Goal: Task Accomplishment & Management: Use online tool/utility

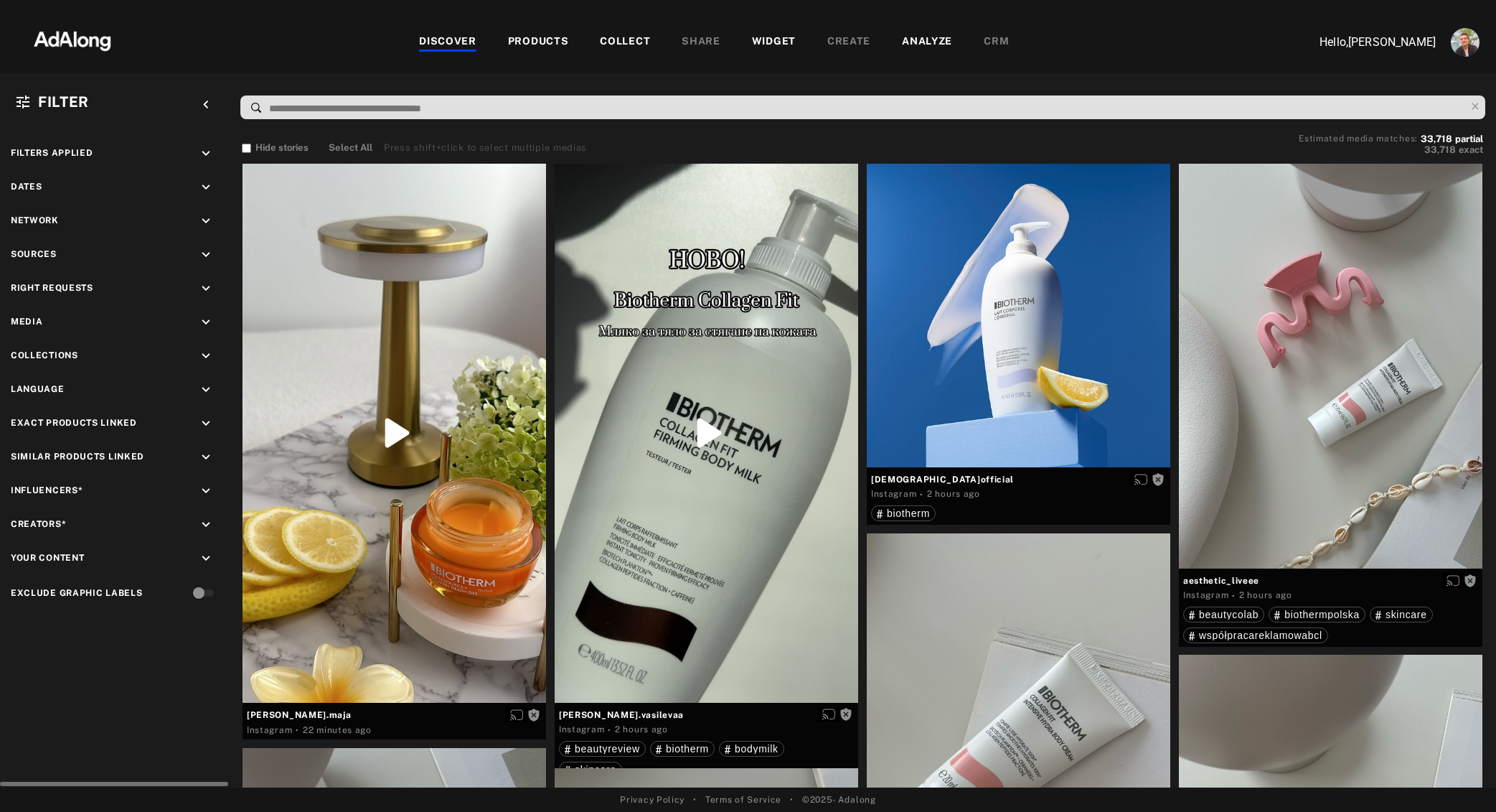
click at [205, 287] on icon "keyboard_arrow_down" at bounding box center [205, 288] width 16 height 16
click at [61, 322] on div "Agreed" at bounding box center [128, 322] width 182 height 15
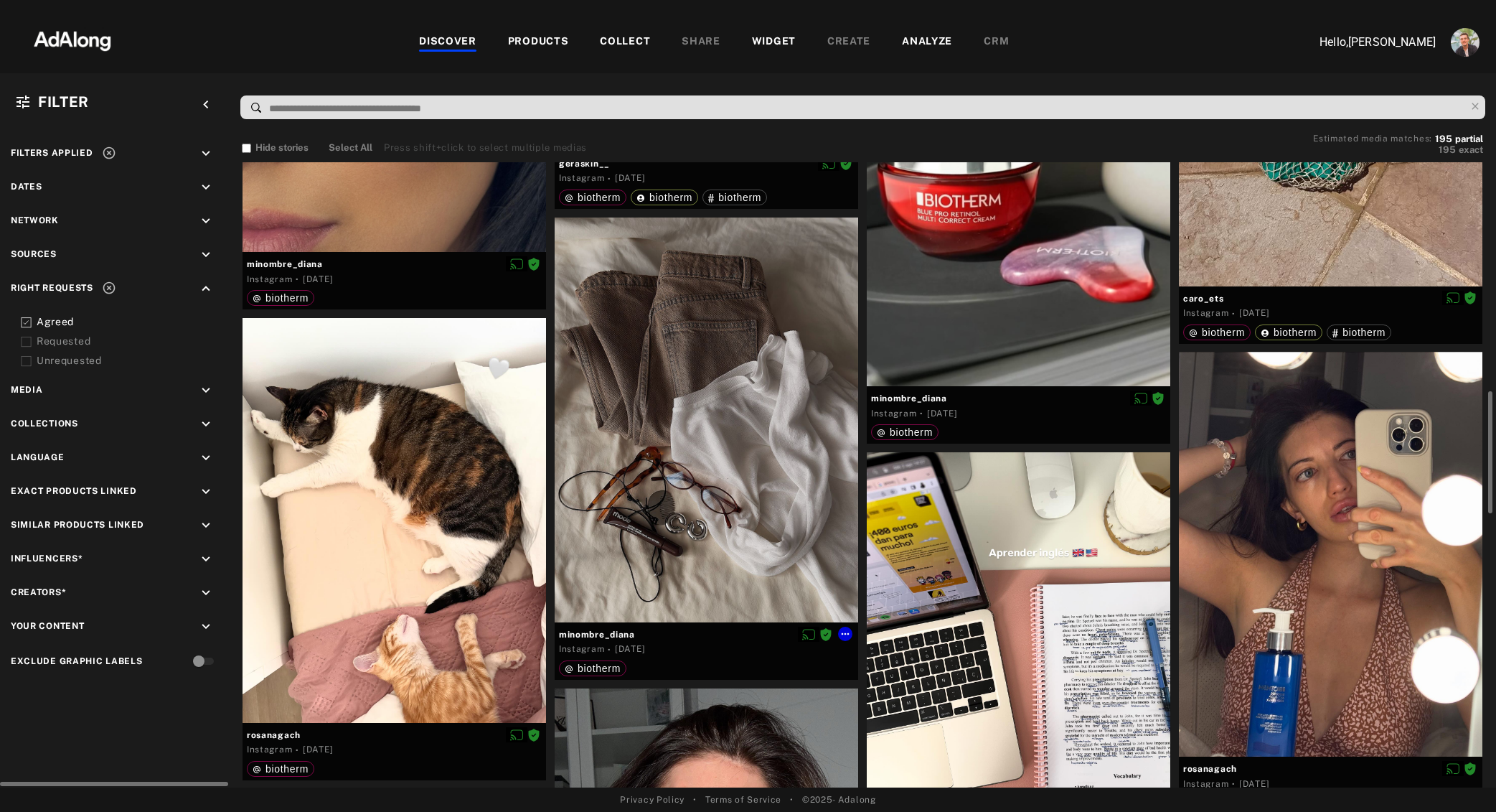
scroll to position [1159, 0]
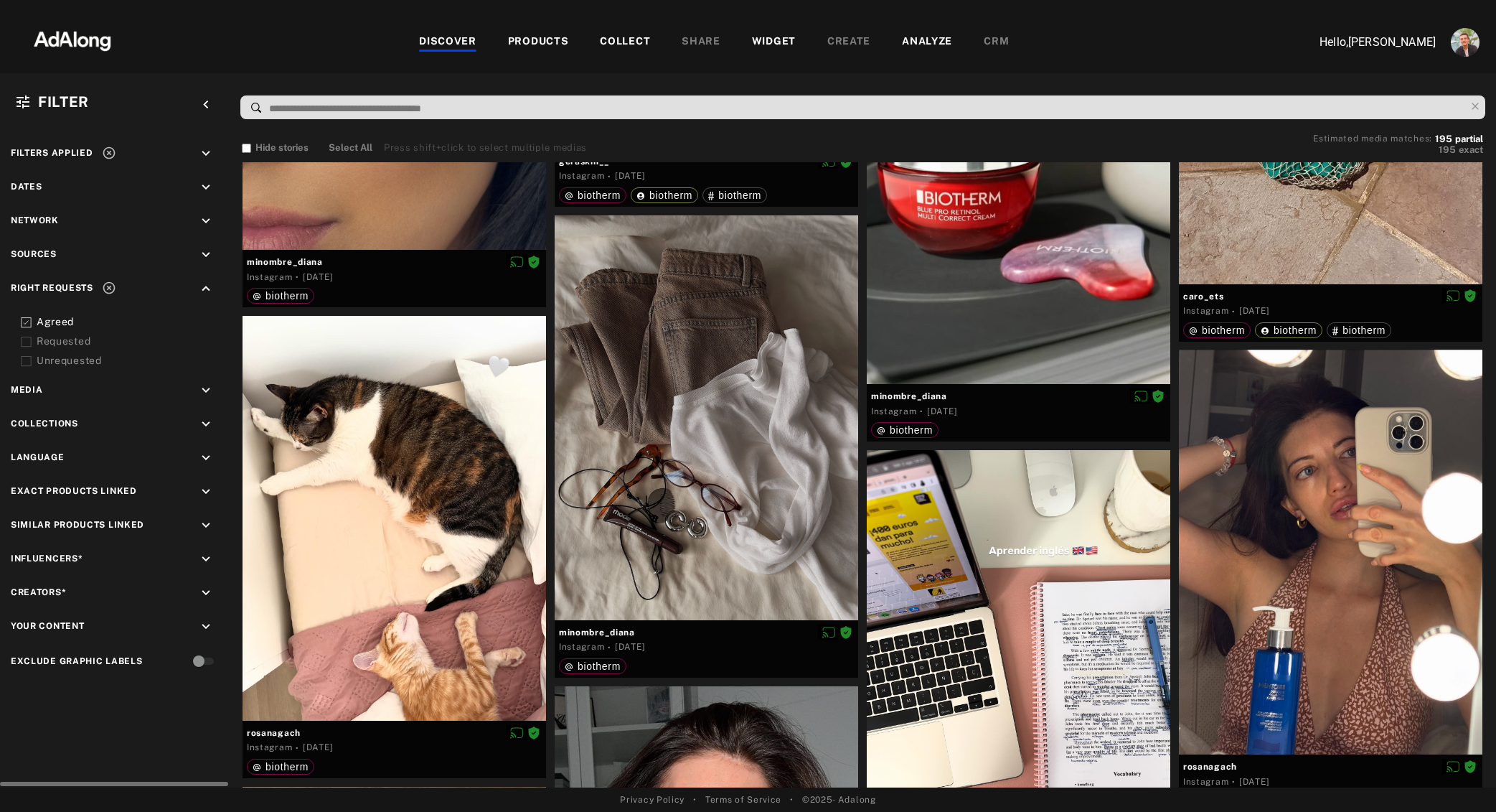
click at [534, 48] on div "PRODUCTS" at bounding box center [539, 42] width 61 height 17
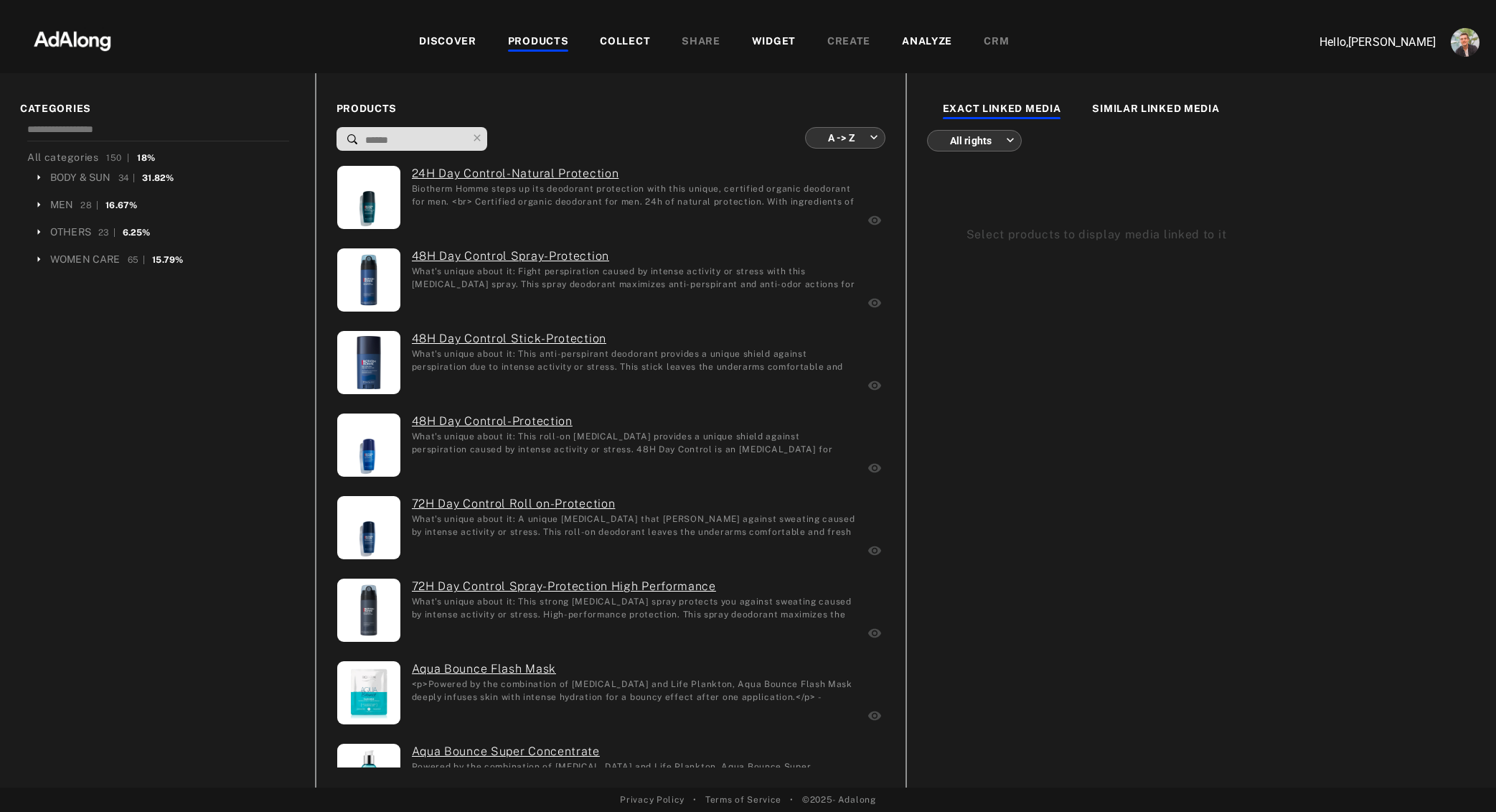
click at [400, 138] on input at bounding box center [416, 140] width 104 height 19
type input "*"
type input "**********"
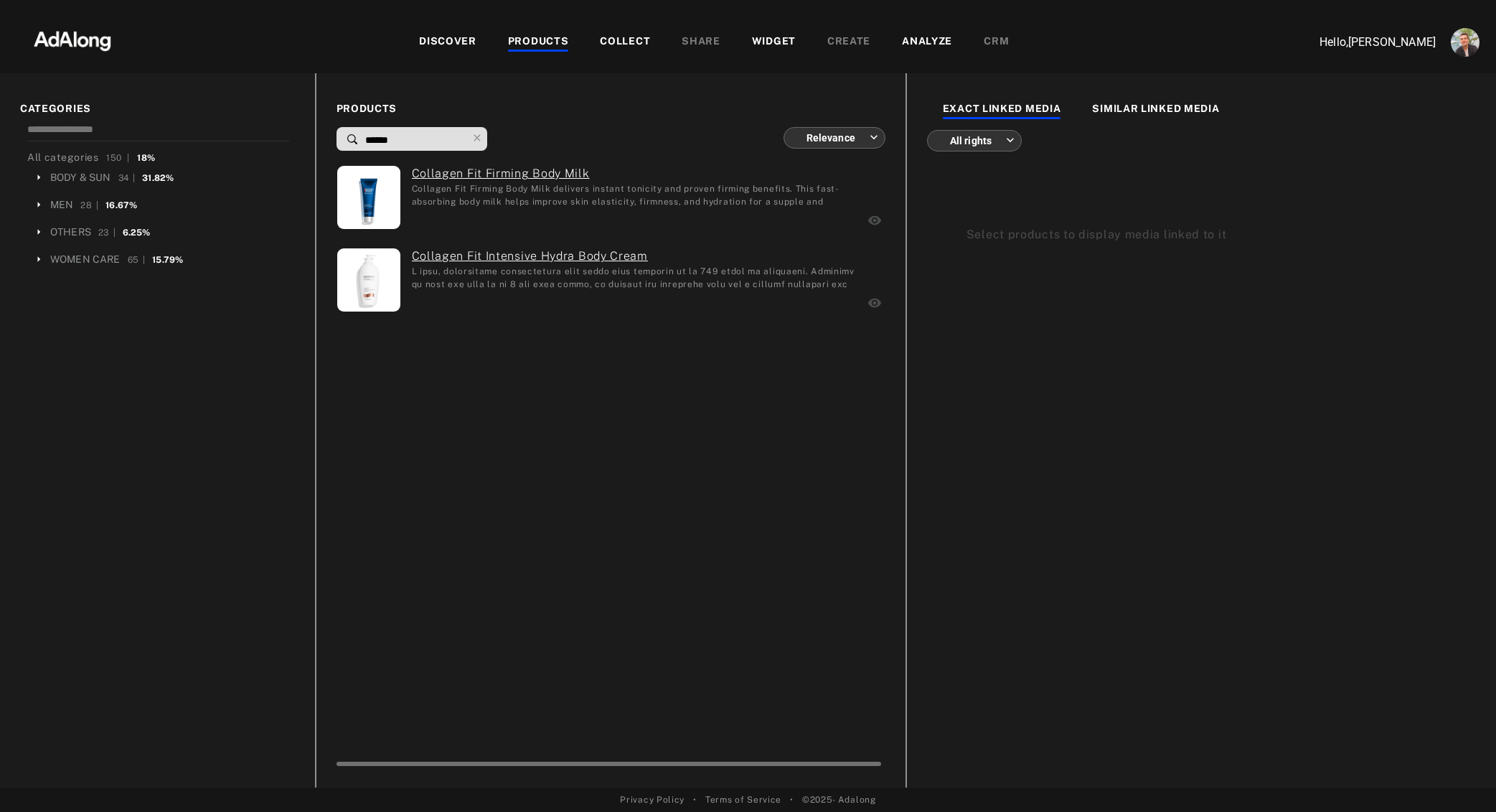
type input "******"
click at [88, 39] on img at bounding box center [72, 39] width 127 height 43
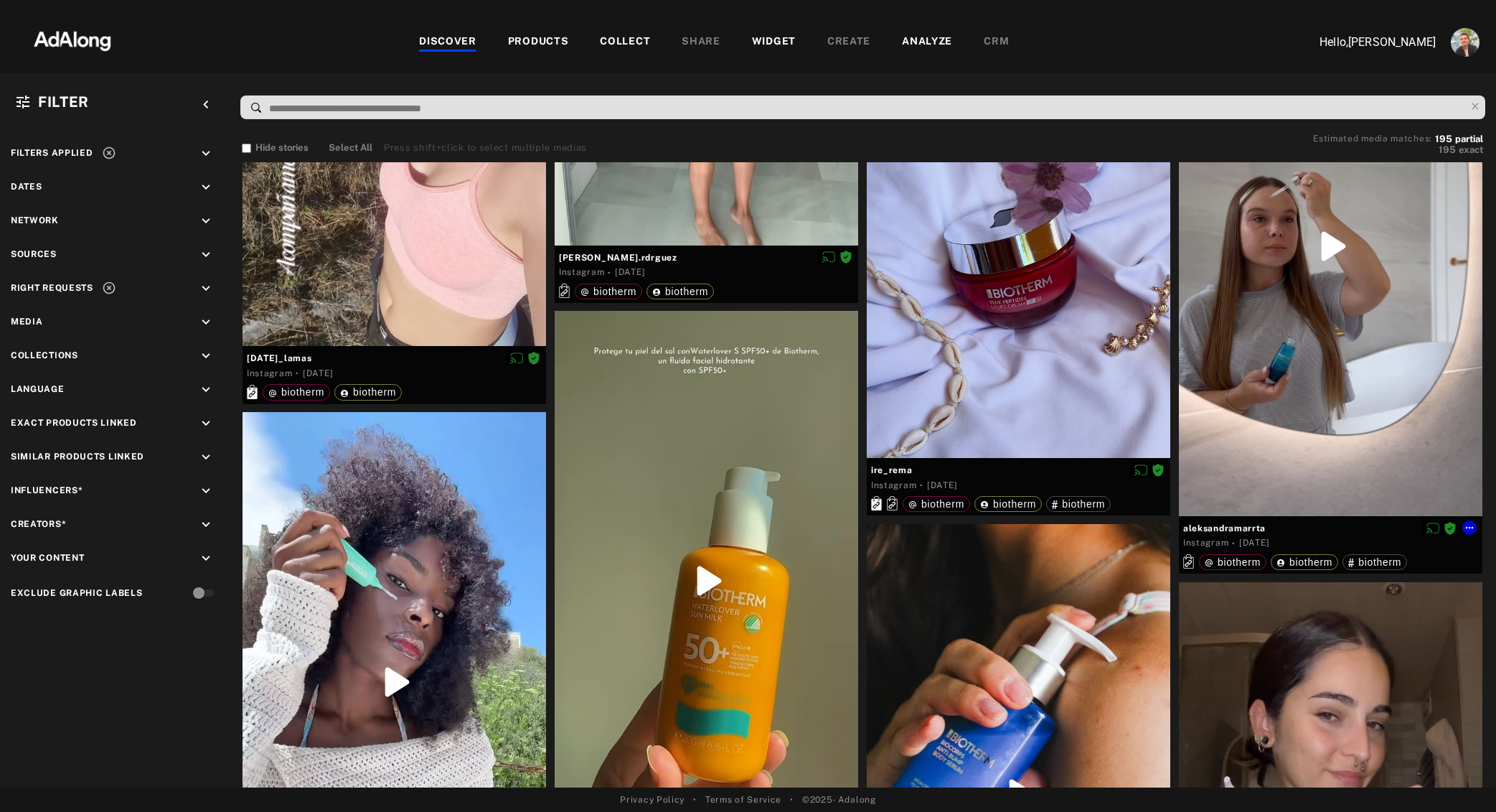
scroll to position [4442, 0]
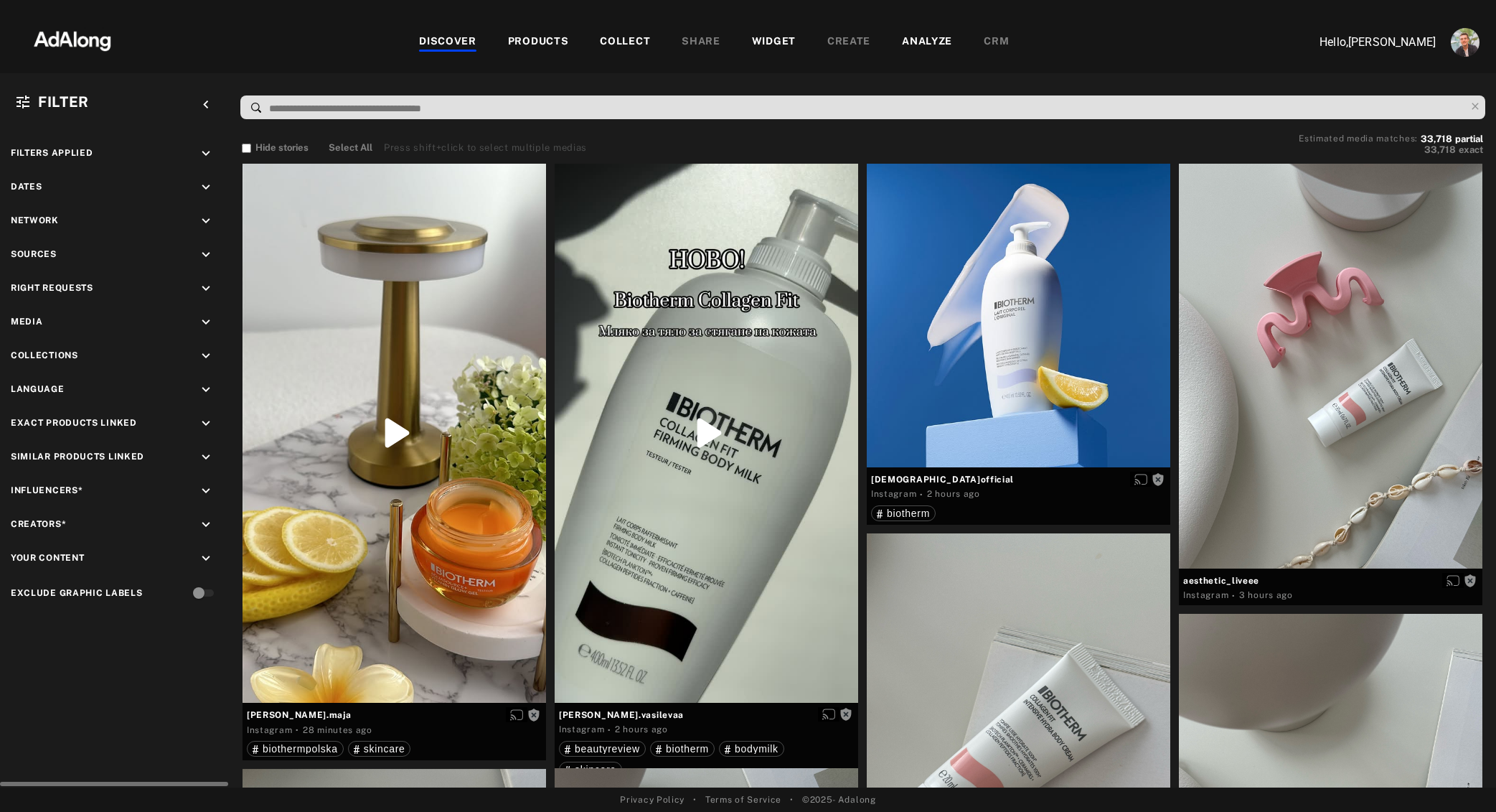
click at [205, 327] on icon "keyboard_arrow_down" at bounding box center [205, 322] width 16 height 16
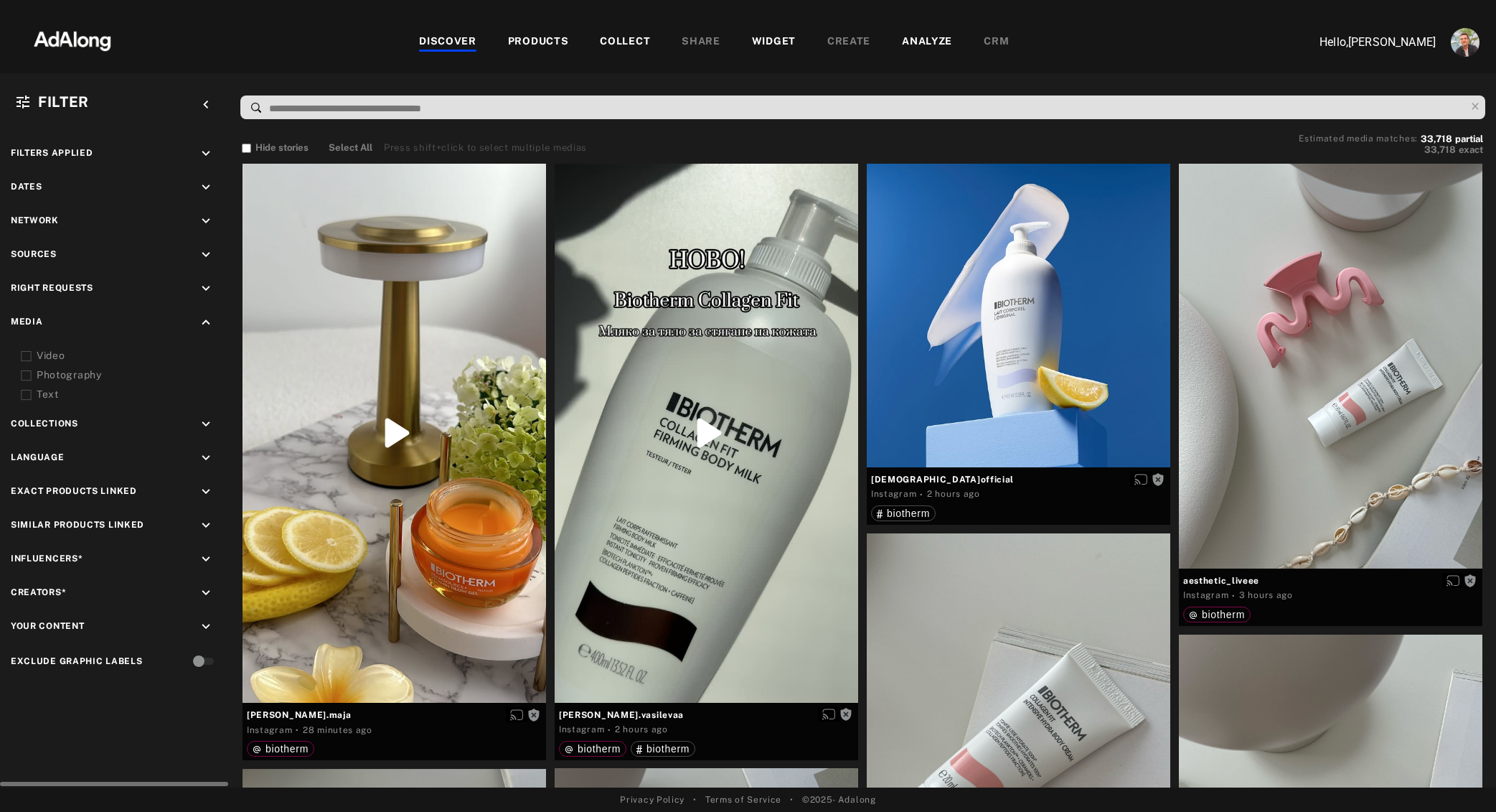
click at [51, 353] on div "Video" at bounding box center [128, 356] width 182 height 15
click at [205, 286] on icon "keyboard_arrow_down" at bounding box center [205, 288] width 16 height 16
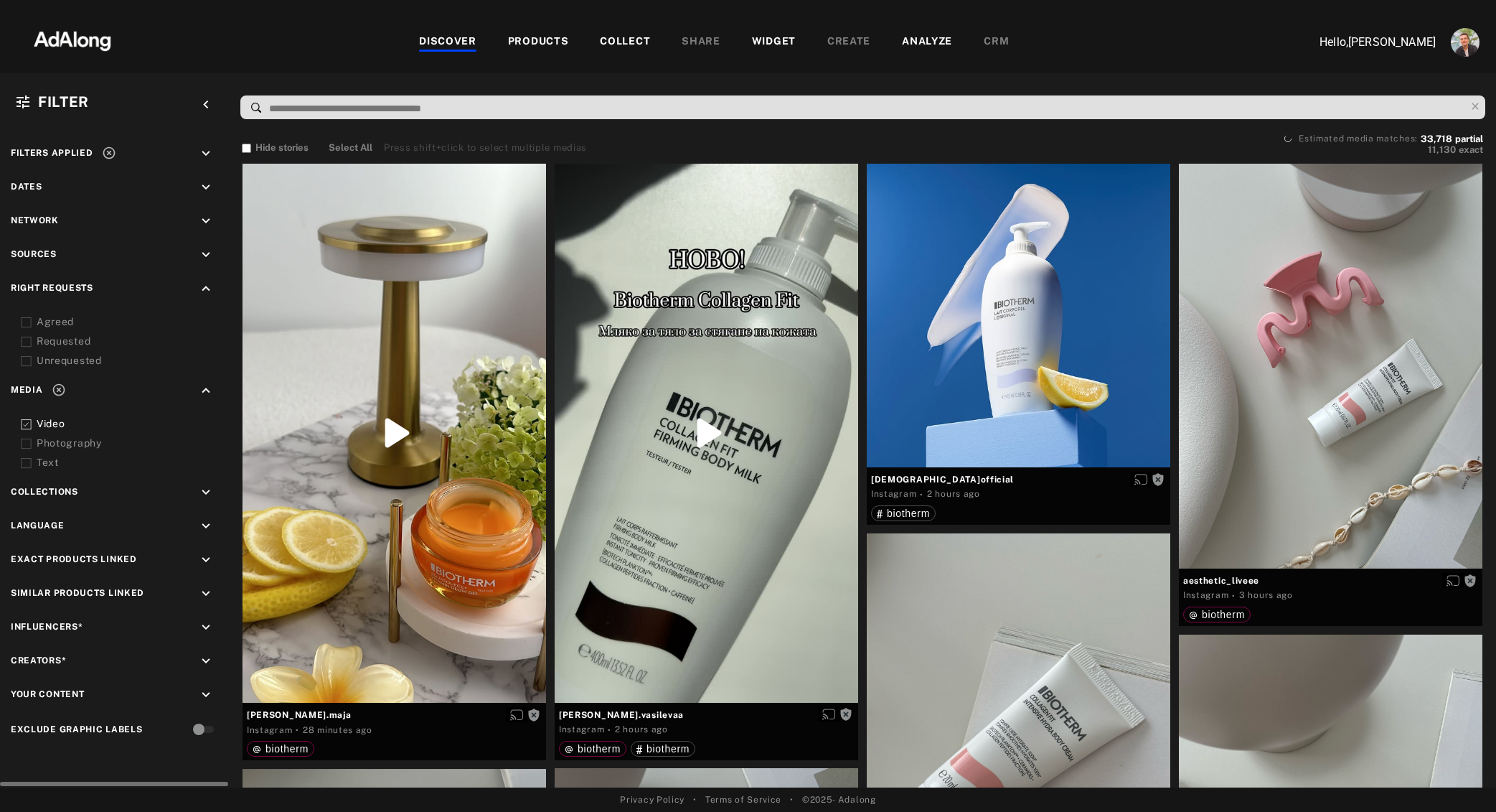
click at [46, 327] on div "Agreed" at bounding box center [128, 322] width 182 height 15
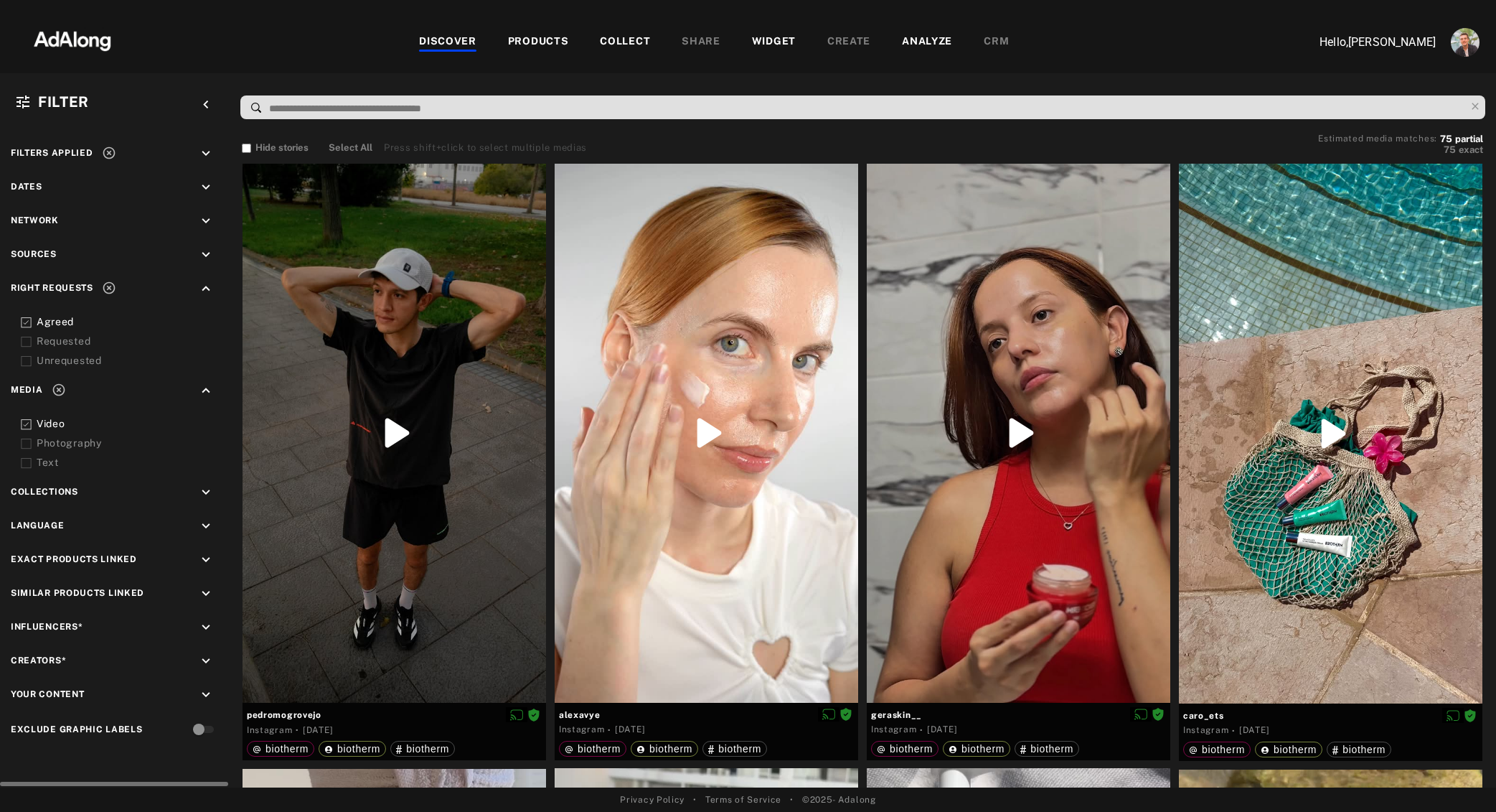
click at [623, 48] on div "COLLECT" at bounding box center [625, 42] width 51 height 17
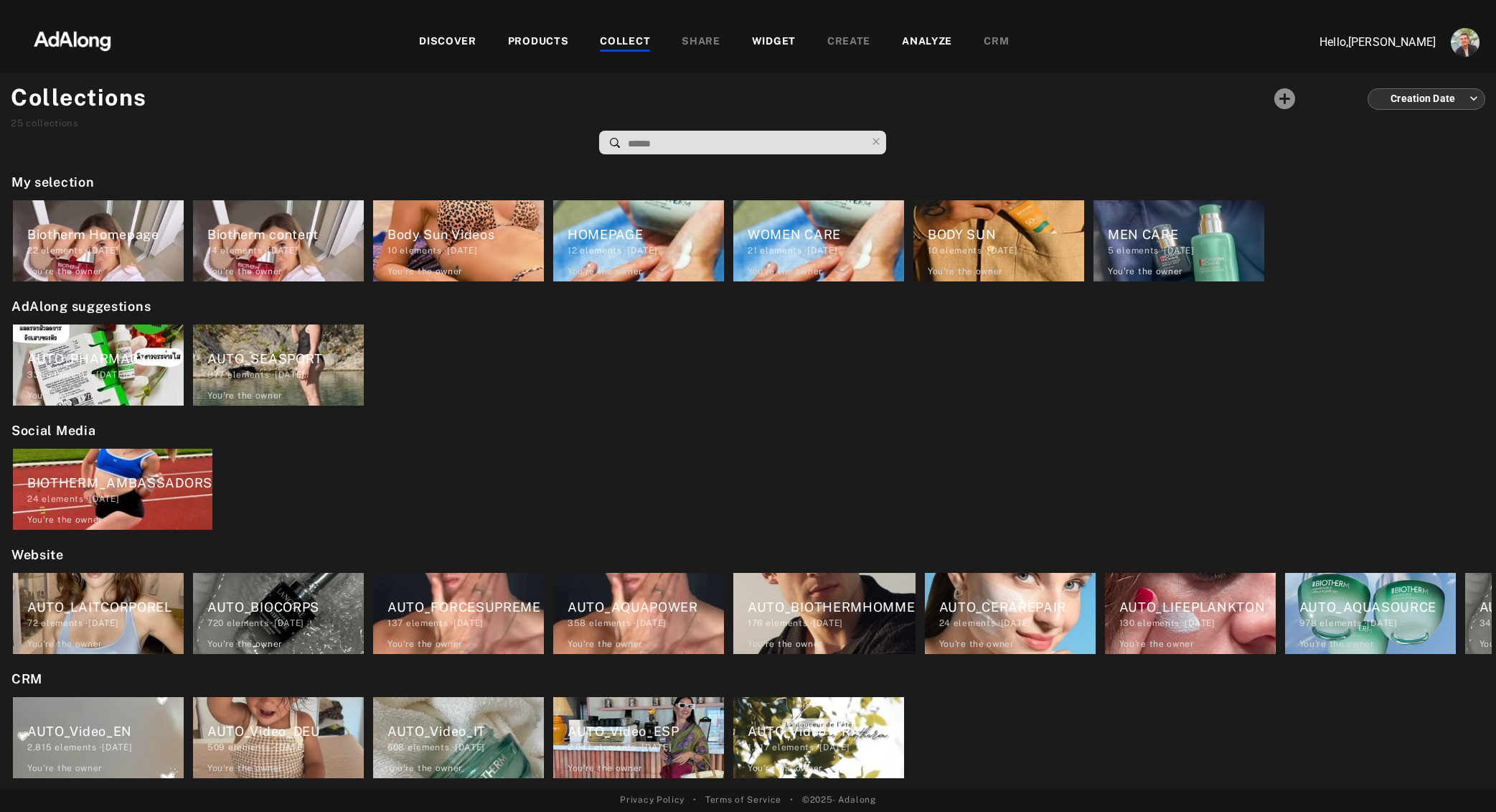
click at [539, 34] on div "PRODUCTS" at bounding box center [539, 42] width 61 height 17
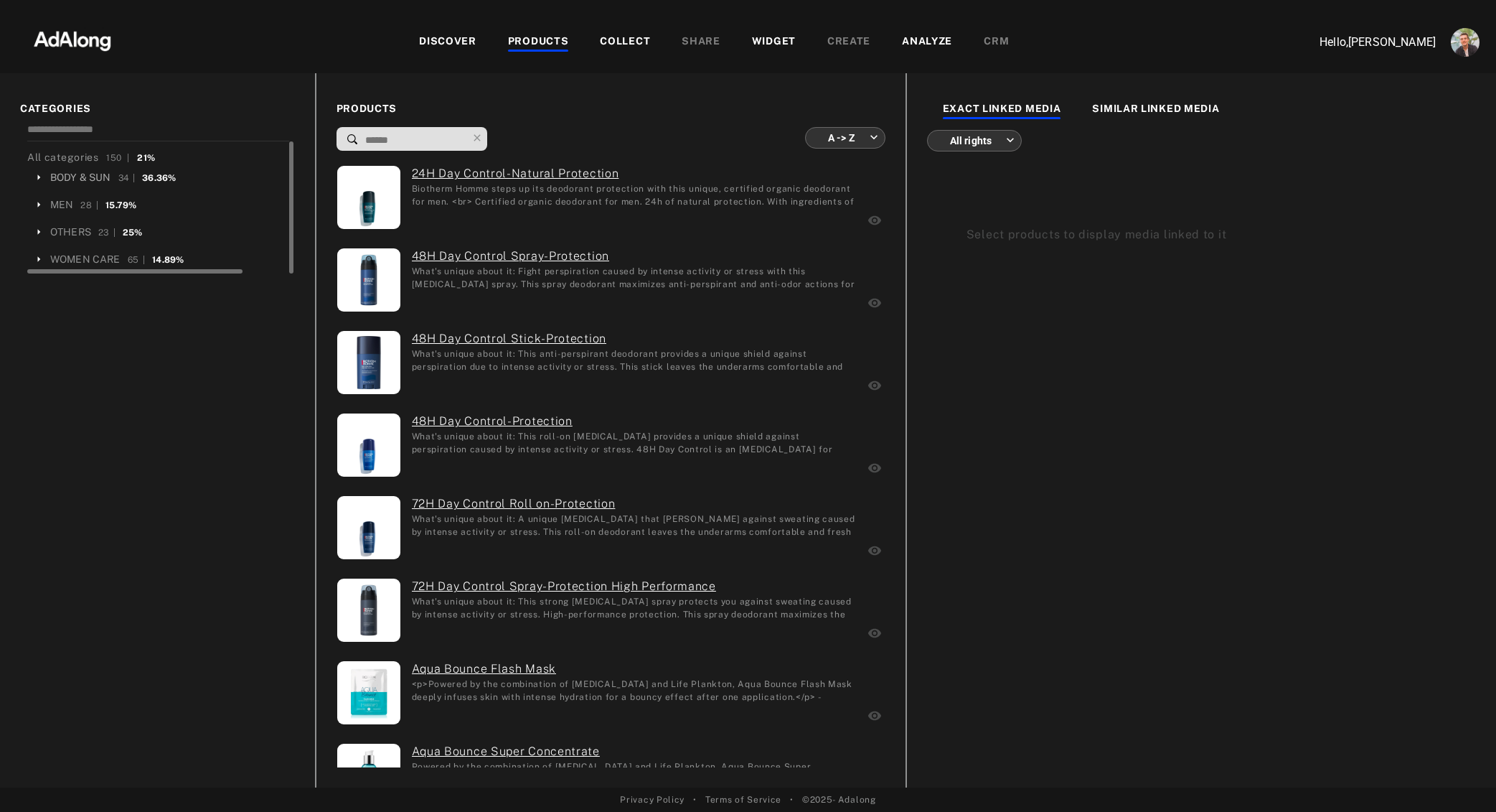
click at [81, 177] on div "BODY & SUN" at bounding box center [81, 178] width 61 height 15
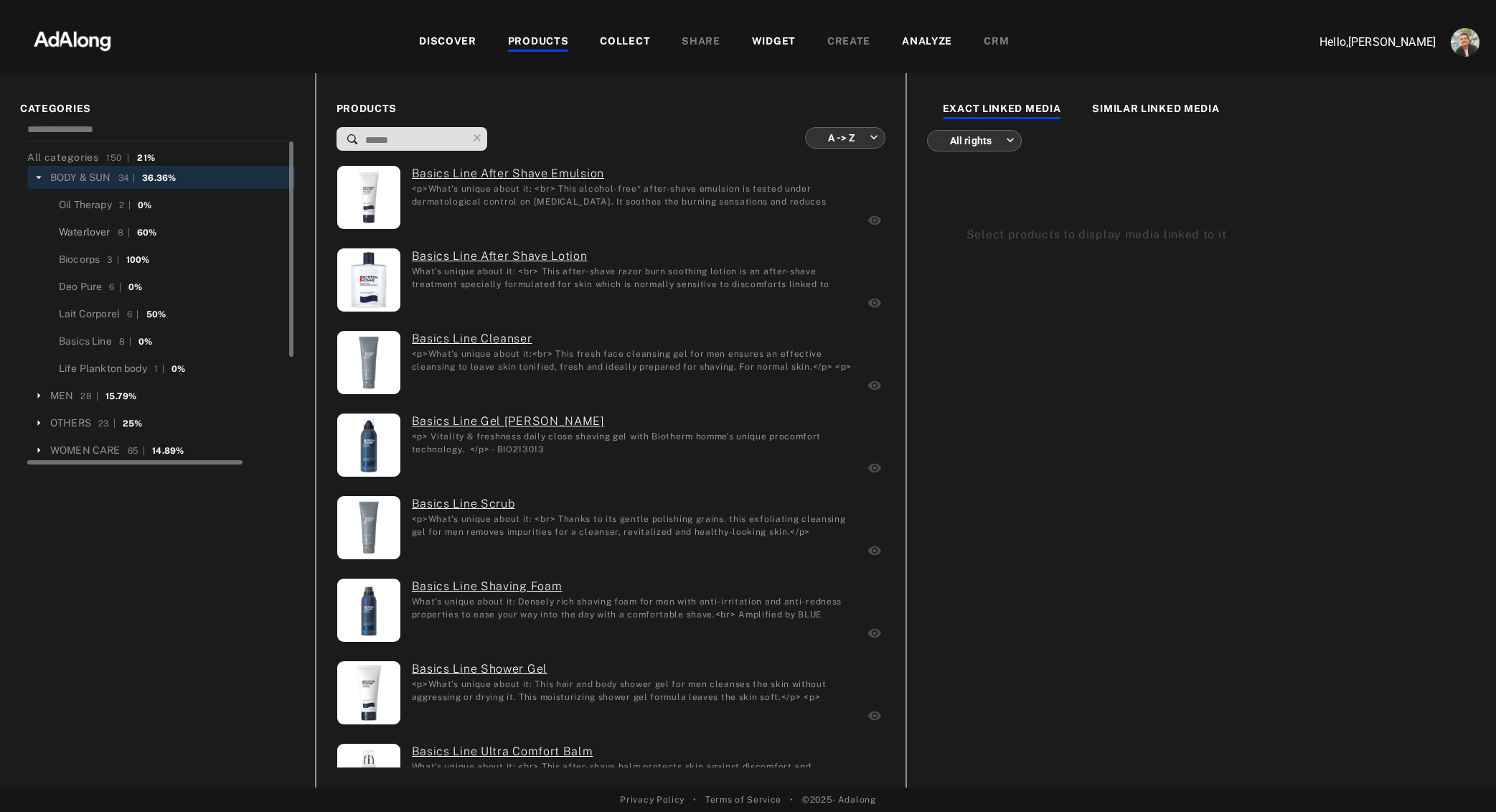
click at [81, 225] on div "Waterlover" at bounding box center [84, 232] width 51 height 15
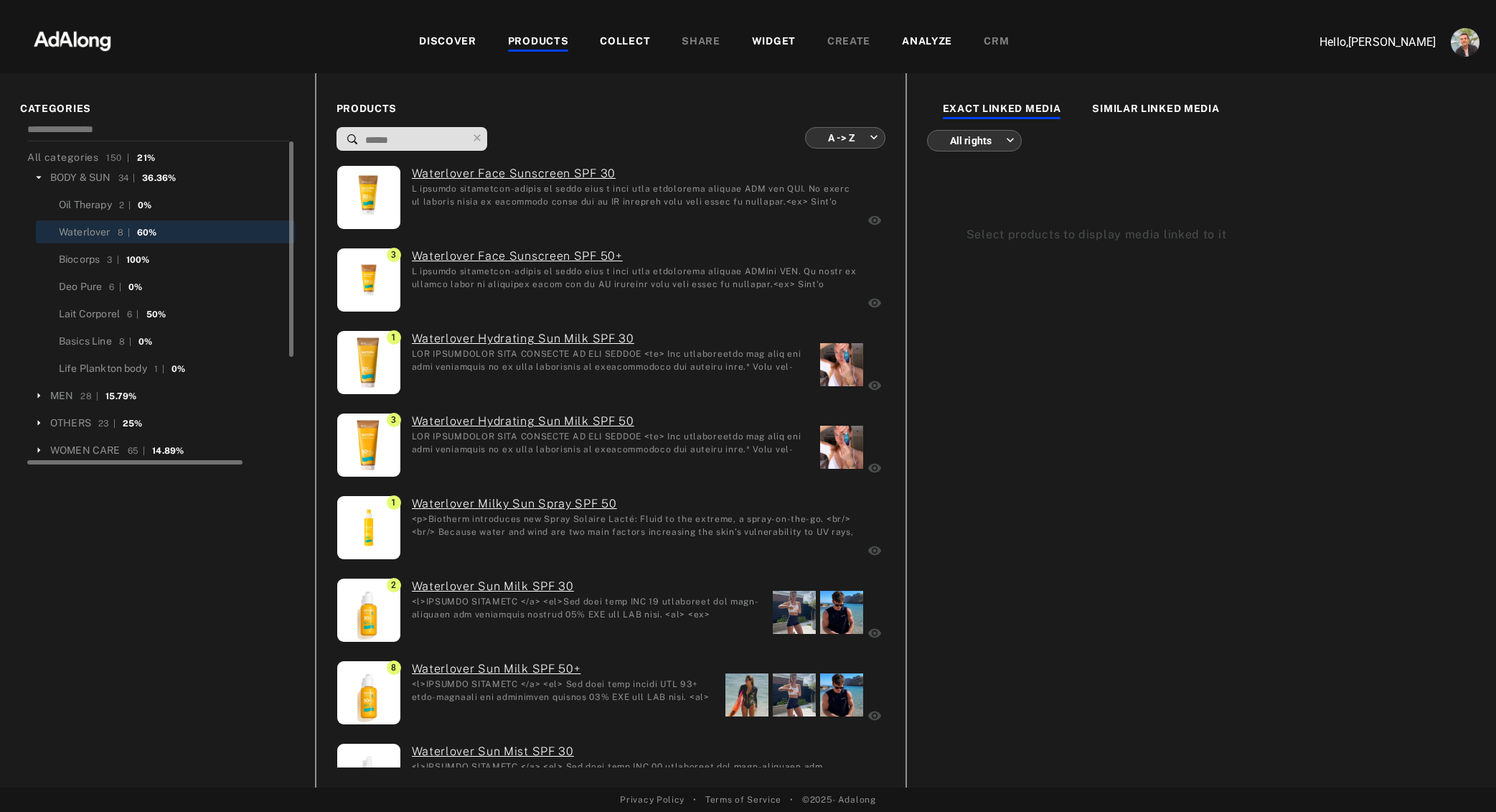
click at [861, 133] on body "DISCOVER PRODUCTS COLLECT SHARE WIDGET CREATE ANALYZE CRM Hello, [PERSON_NAME] …" at bounding box center [748, 406] width 1496 height 812
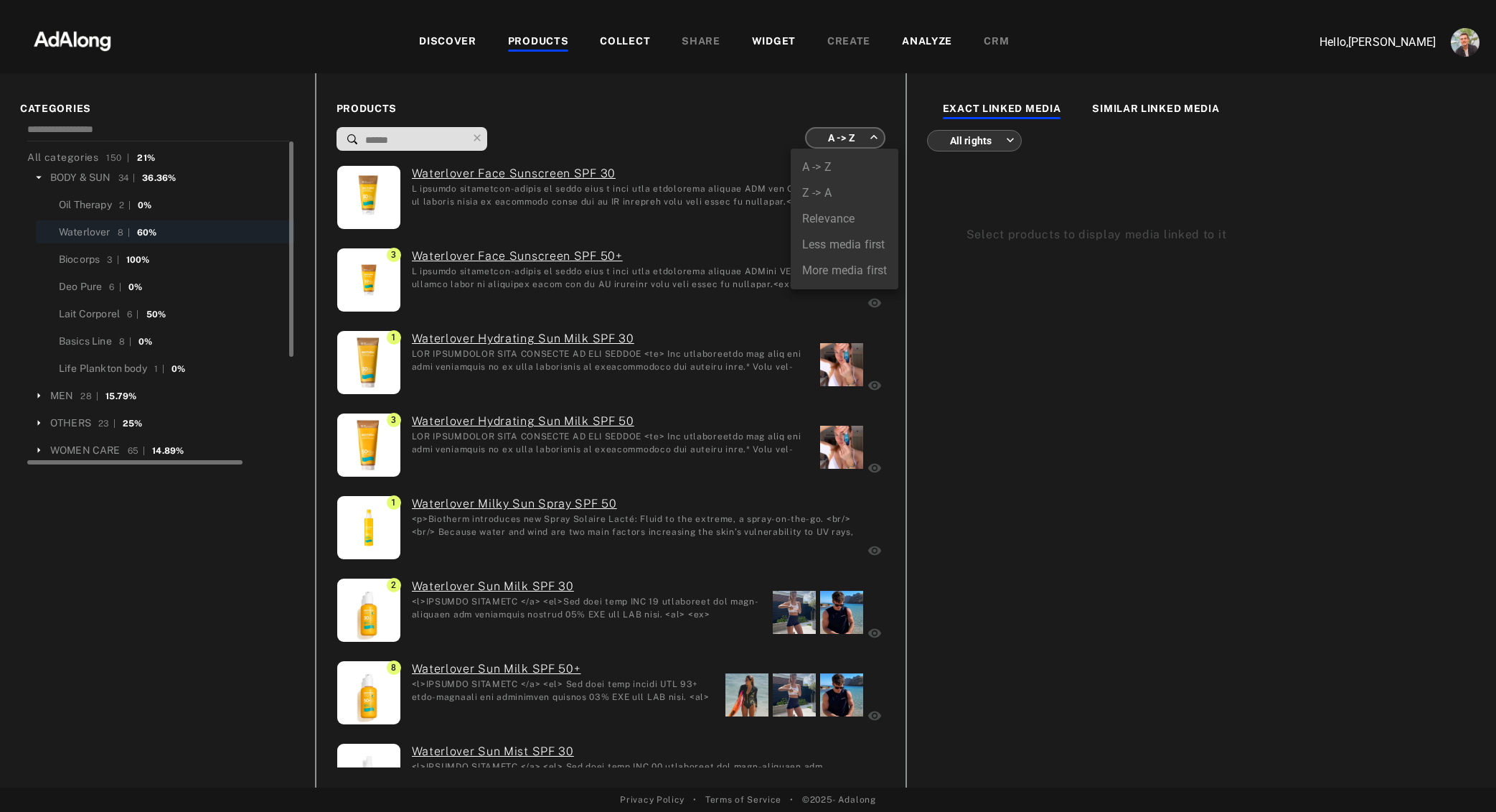
click at [853, 275] on li "More media first" at bounding box center [844, 271] width 107 height 26
type input "**********"
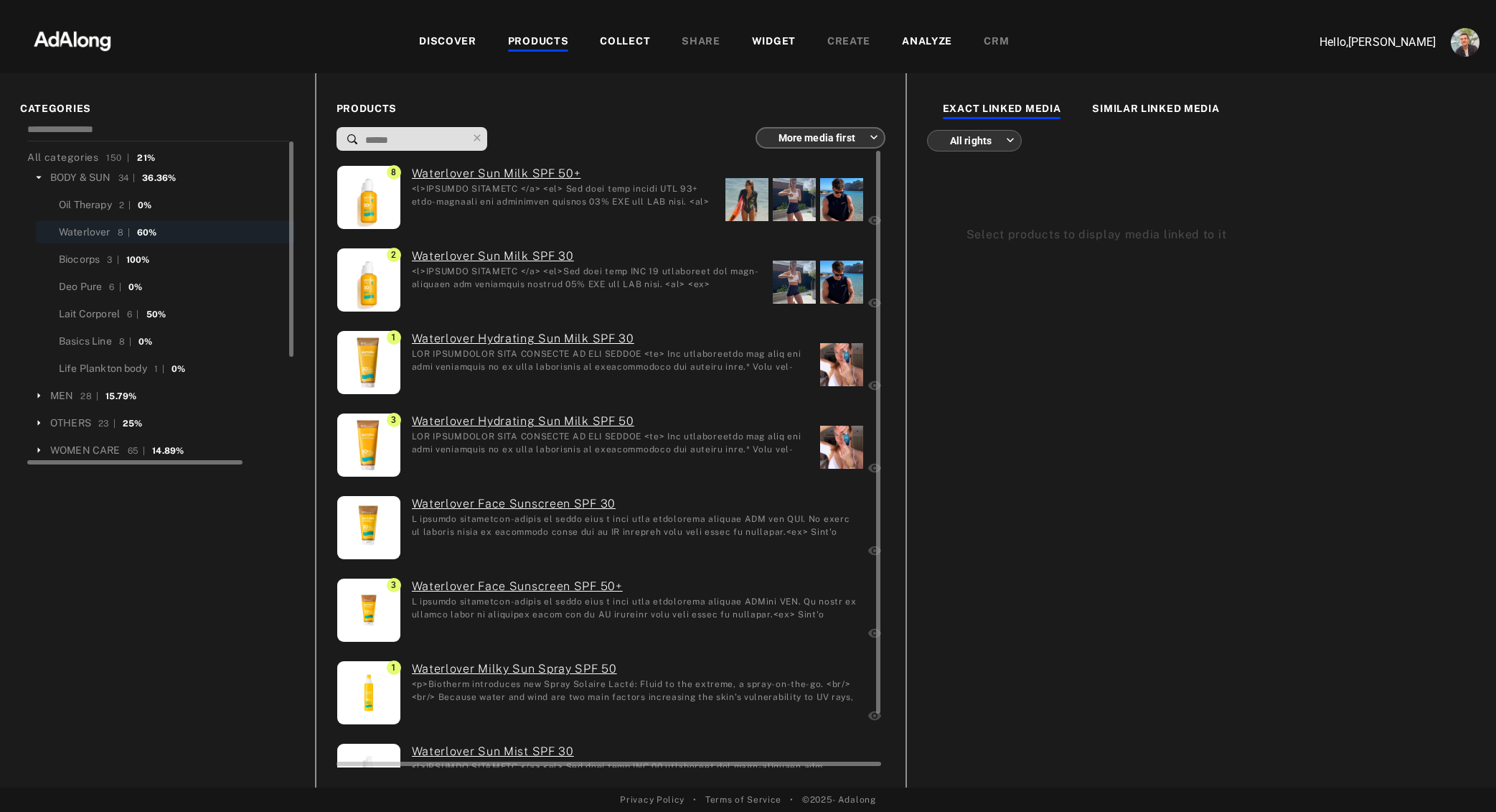
click at [649, 219] on div "Waterlover Sun Milk SPF 50+" at bounding box center [557, 199] width 314 height 68
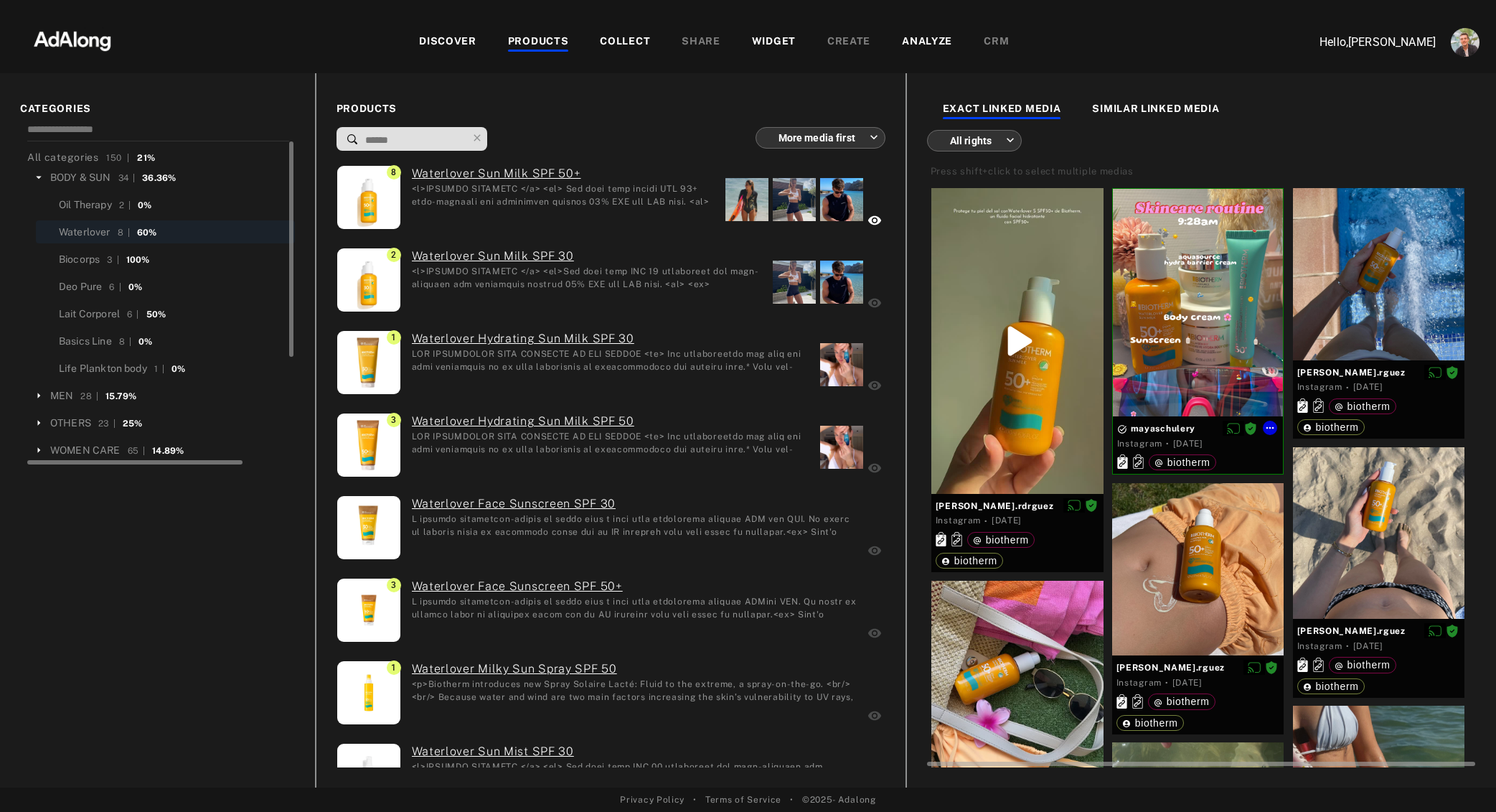
click at [1201, 292] on div at bounding box center [1198, 302] width 171 height 228
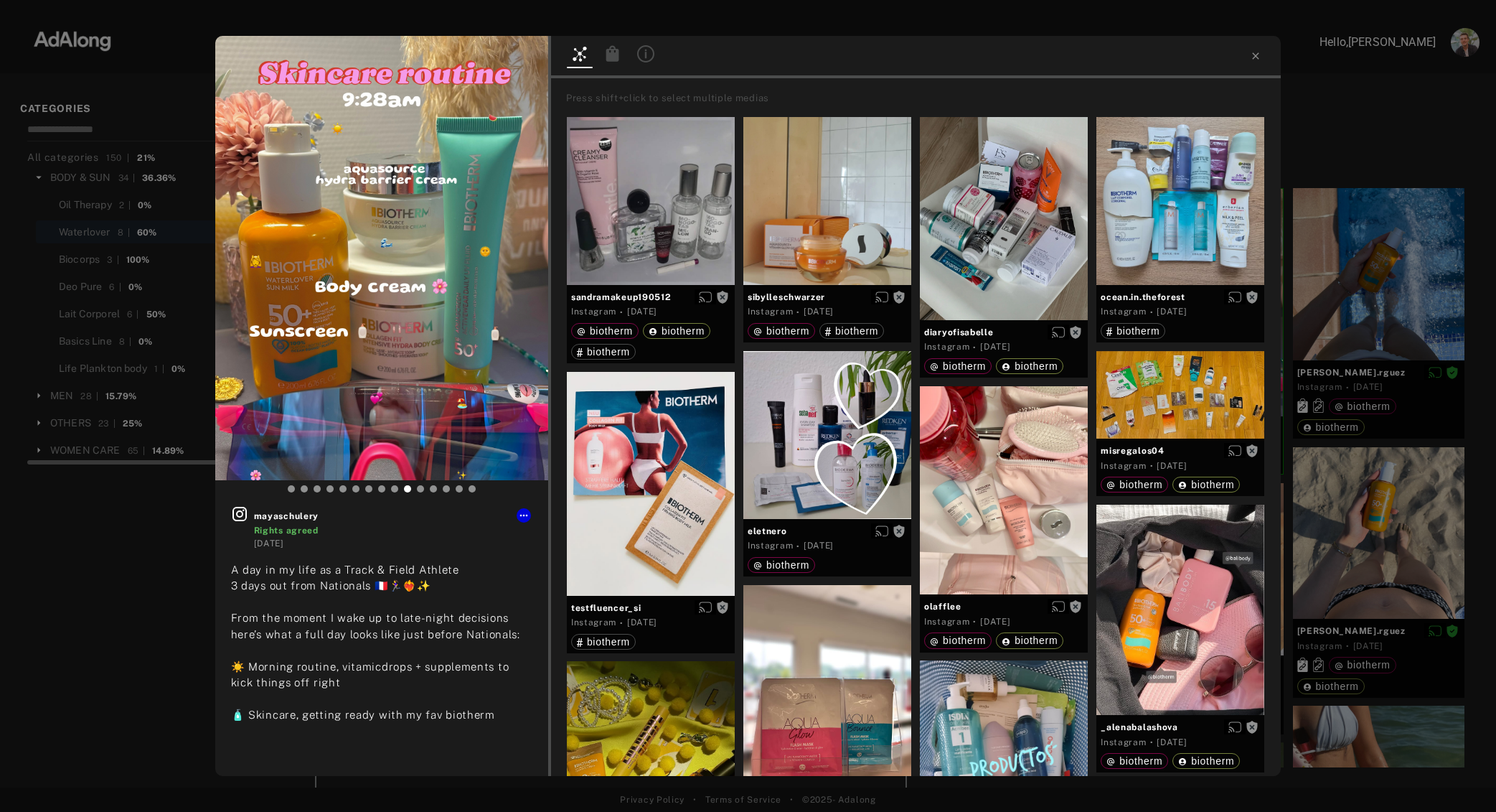
click at [607, 54] on icon at bounding box center [613, 53] width 13 height 16
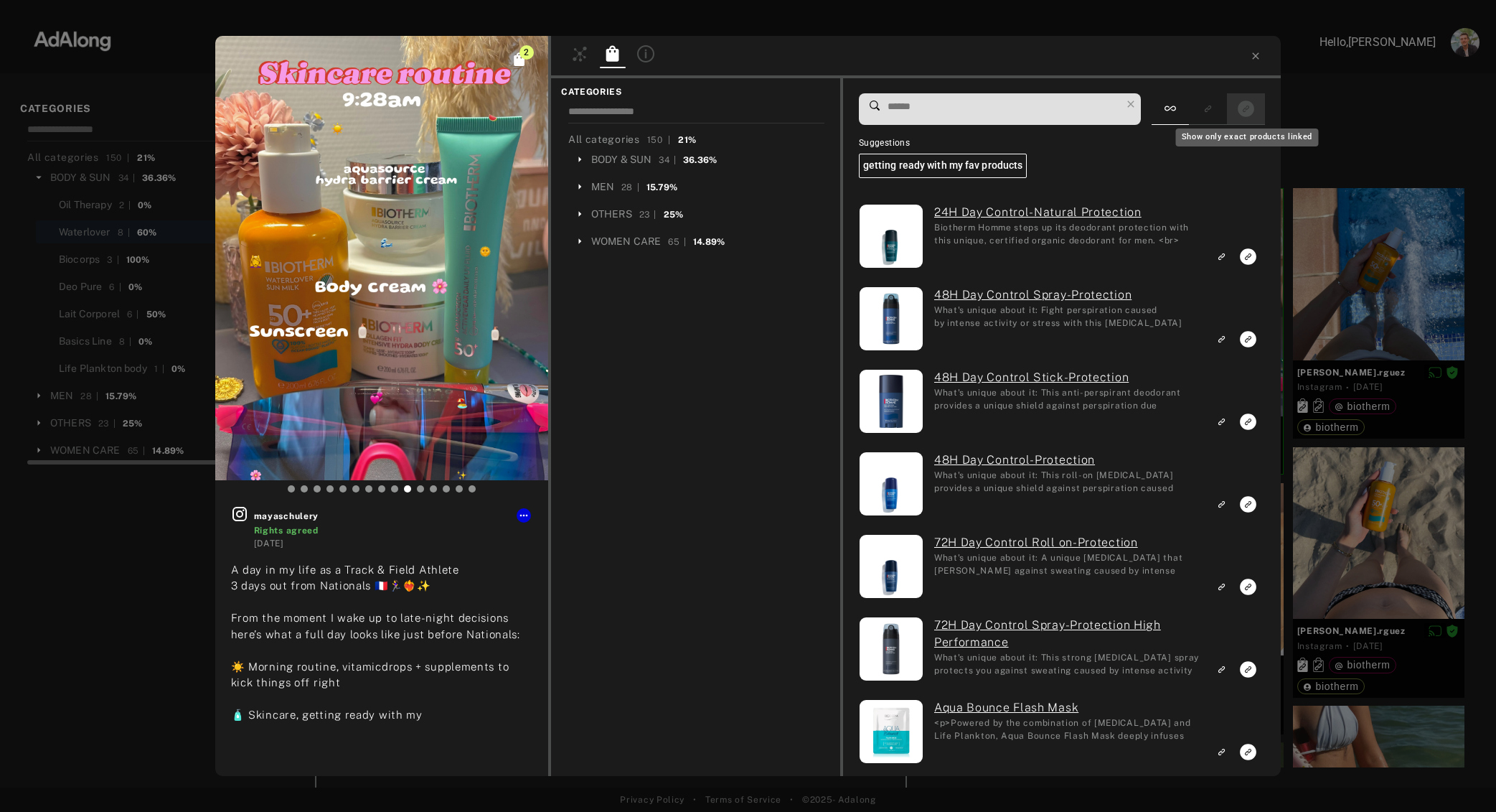
click at [1244, 104] on icon "Show only exact products linked" at bounding box center [1247, 109] width 17 height 17
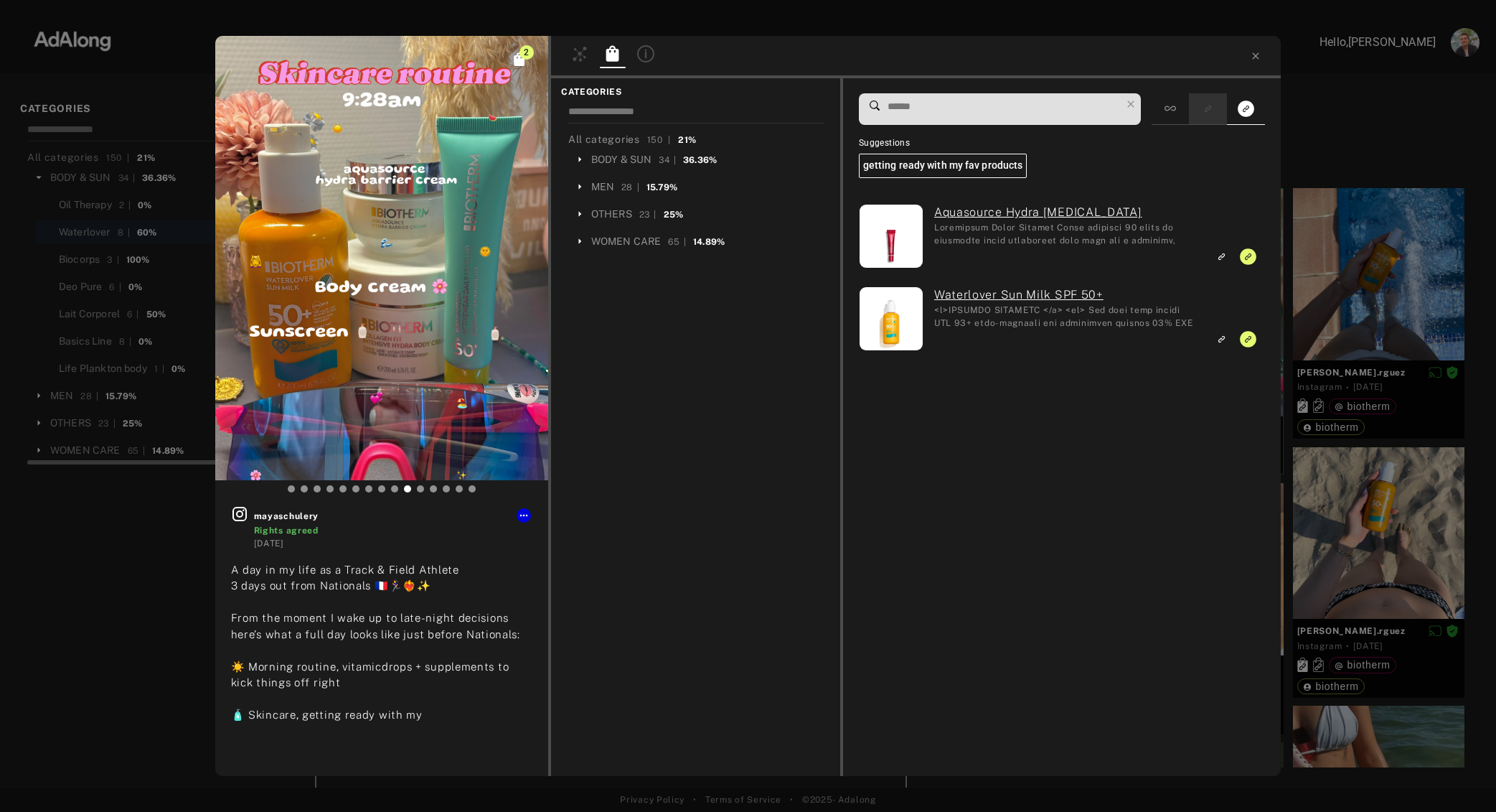
click at [1221, 107] on button "Show only similar products linked" at bounding box center [1208, 108] width 27 height 19
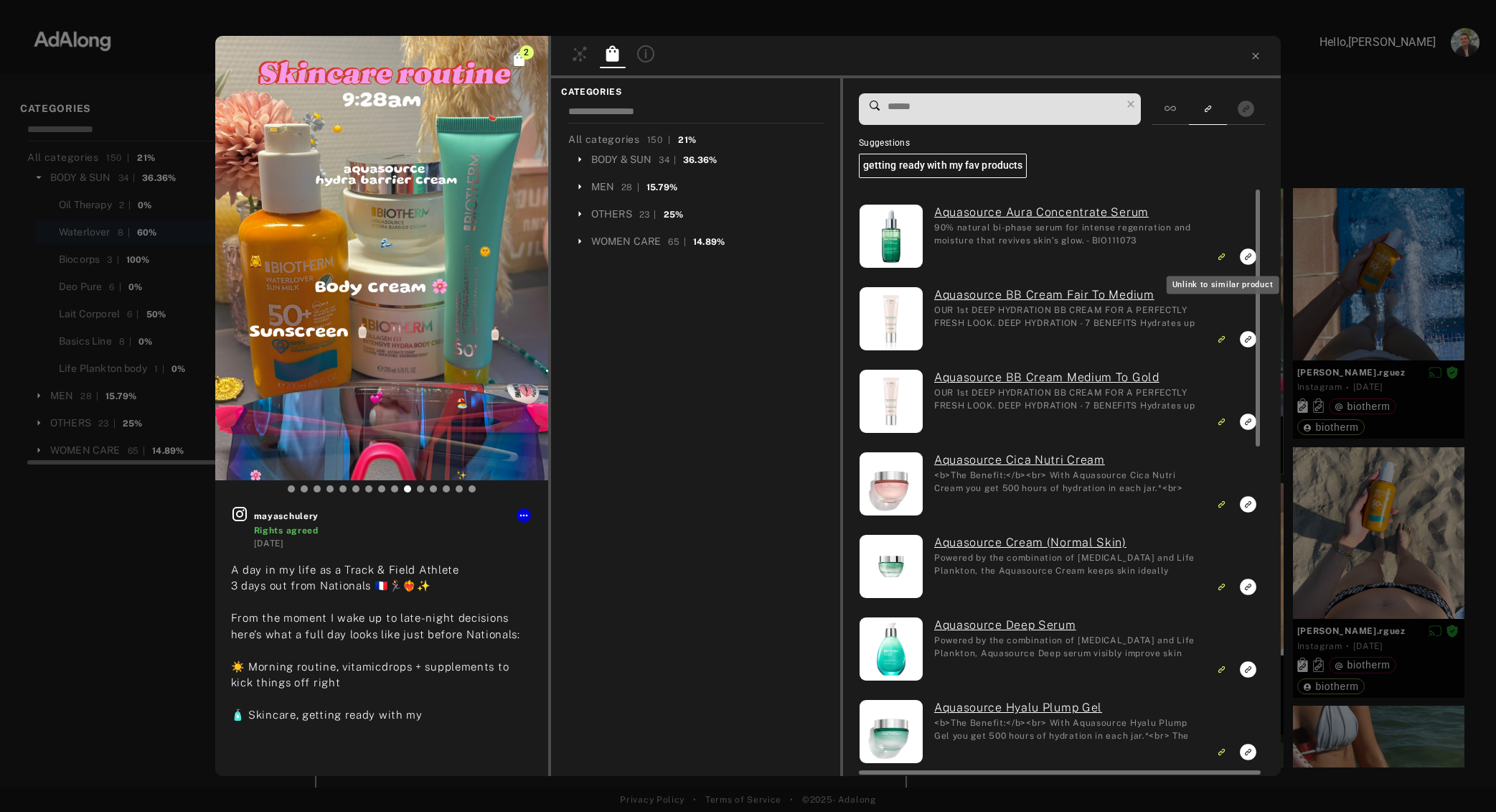
click at [1221, 255] on icon "Unlink to similar product" at bounding box center [1221, 256] width 10 height 8
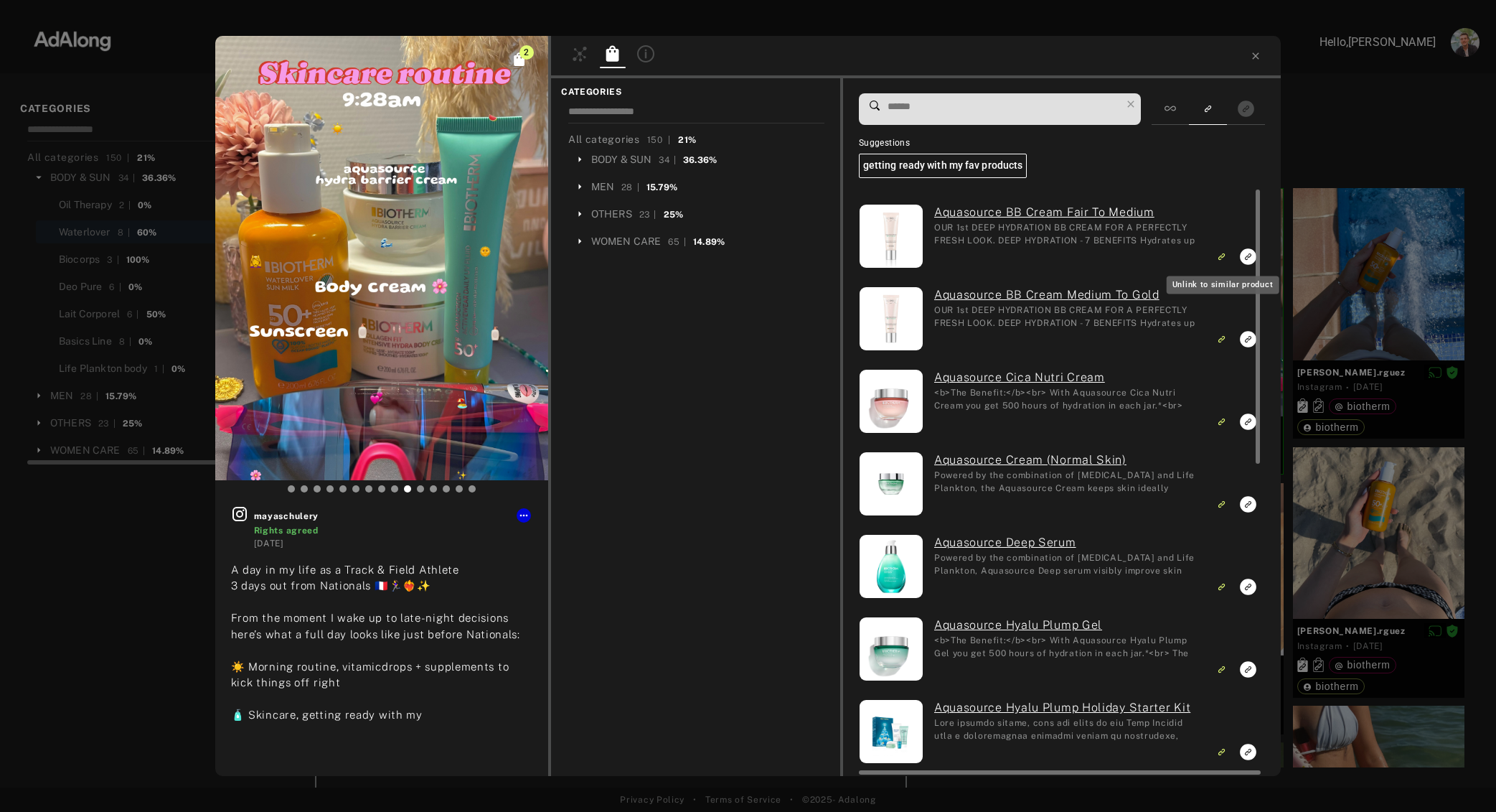
click at [1221, 255] on icon "Unlink to similar product" at bounding box center [1221, 256] width 10 height 8
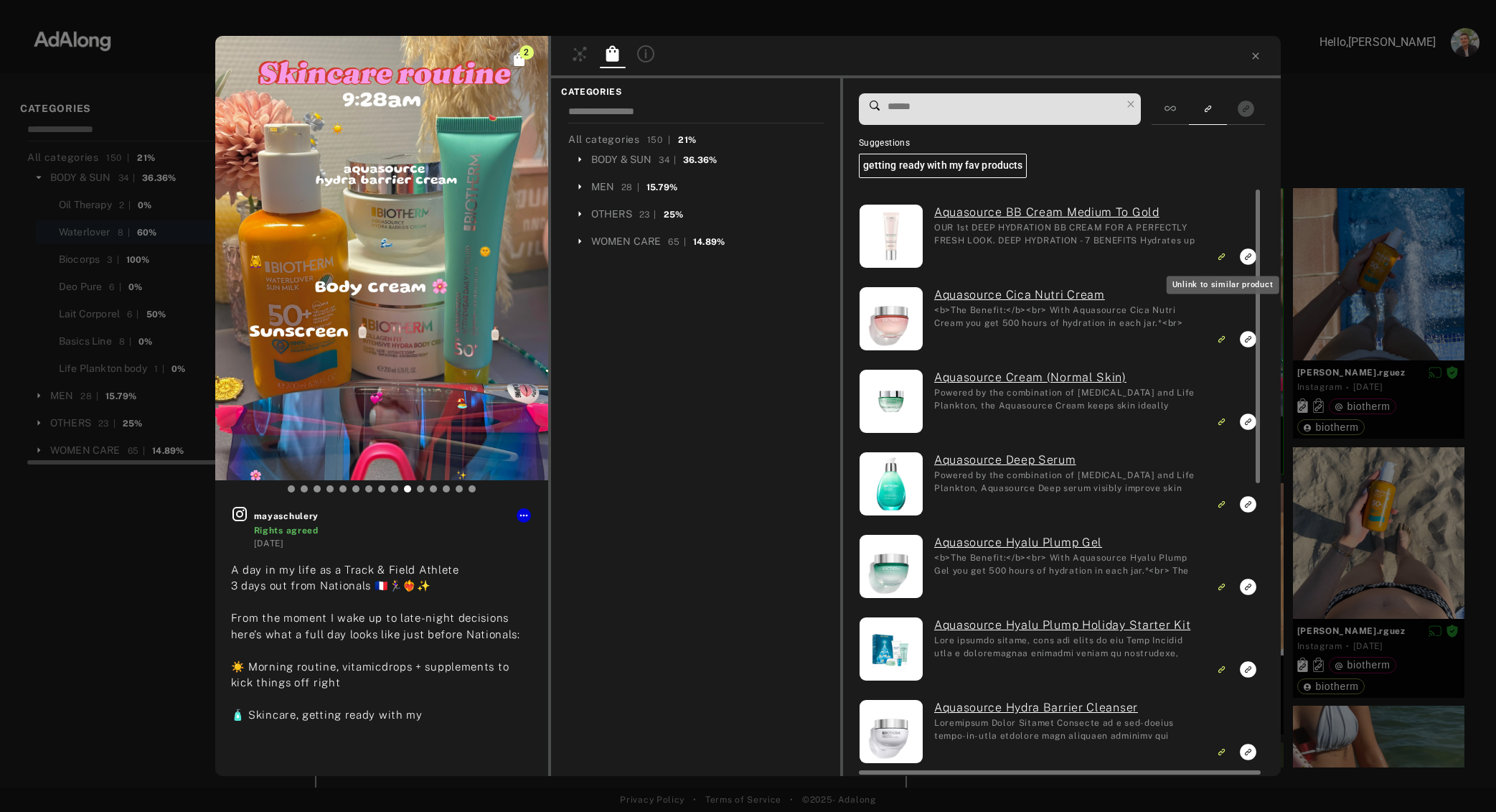
click at [1221, 255] on icon "Unlink to similar product" at bounding box center [1221, 256] width 10 height 8
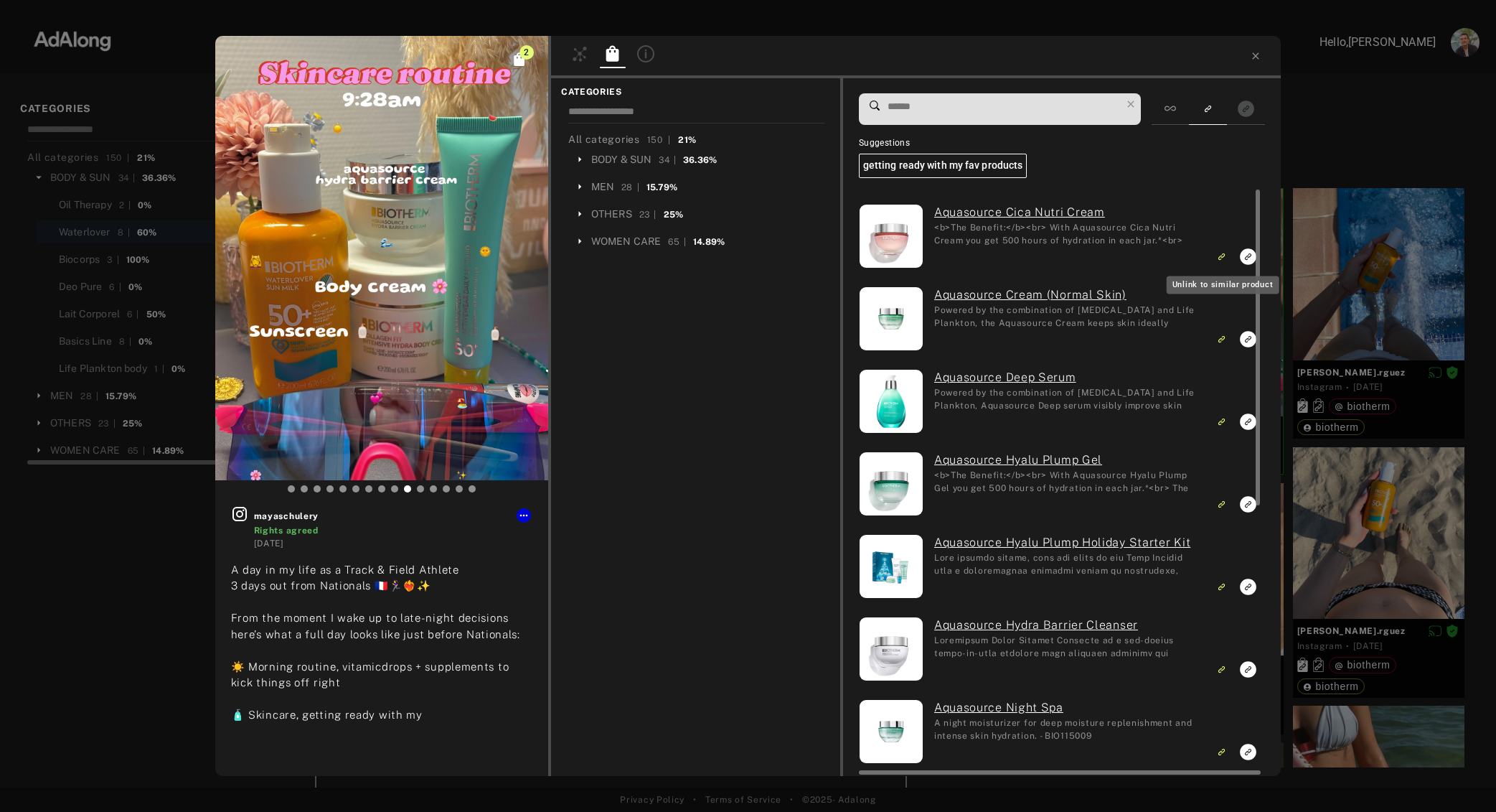
click at [1221, 255] on icon "Unlink to similar product" at bounding box center [1221, 256] width 10 height 8
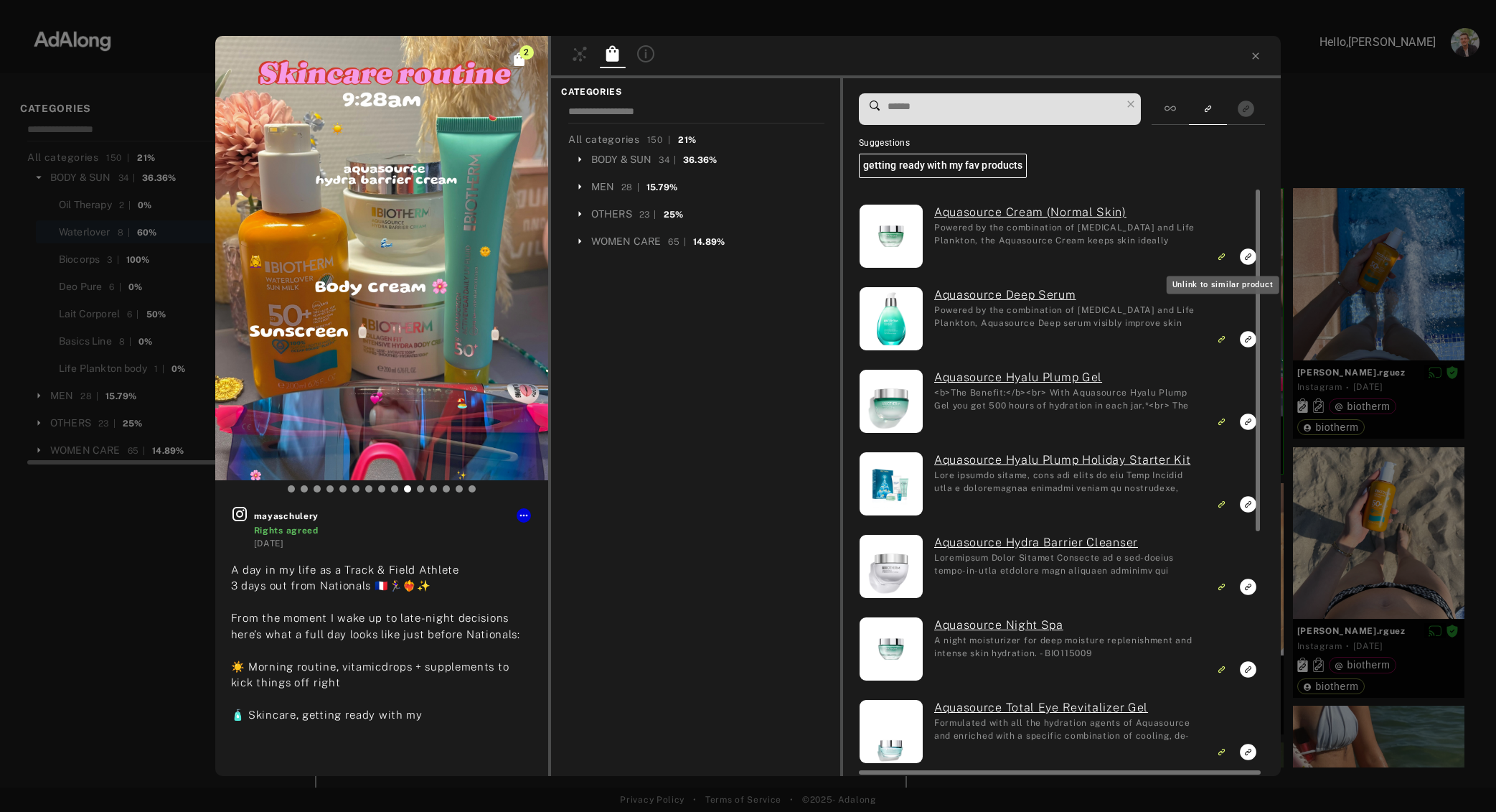
click at [1221, 255] on icon "Unlink to similar product" at bounding box center [1221, 256] width 10 height 8
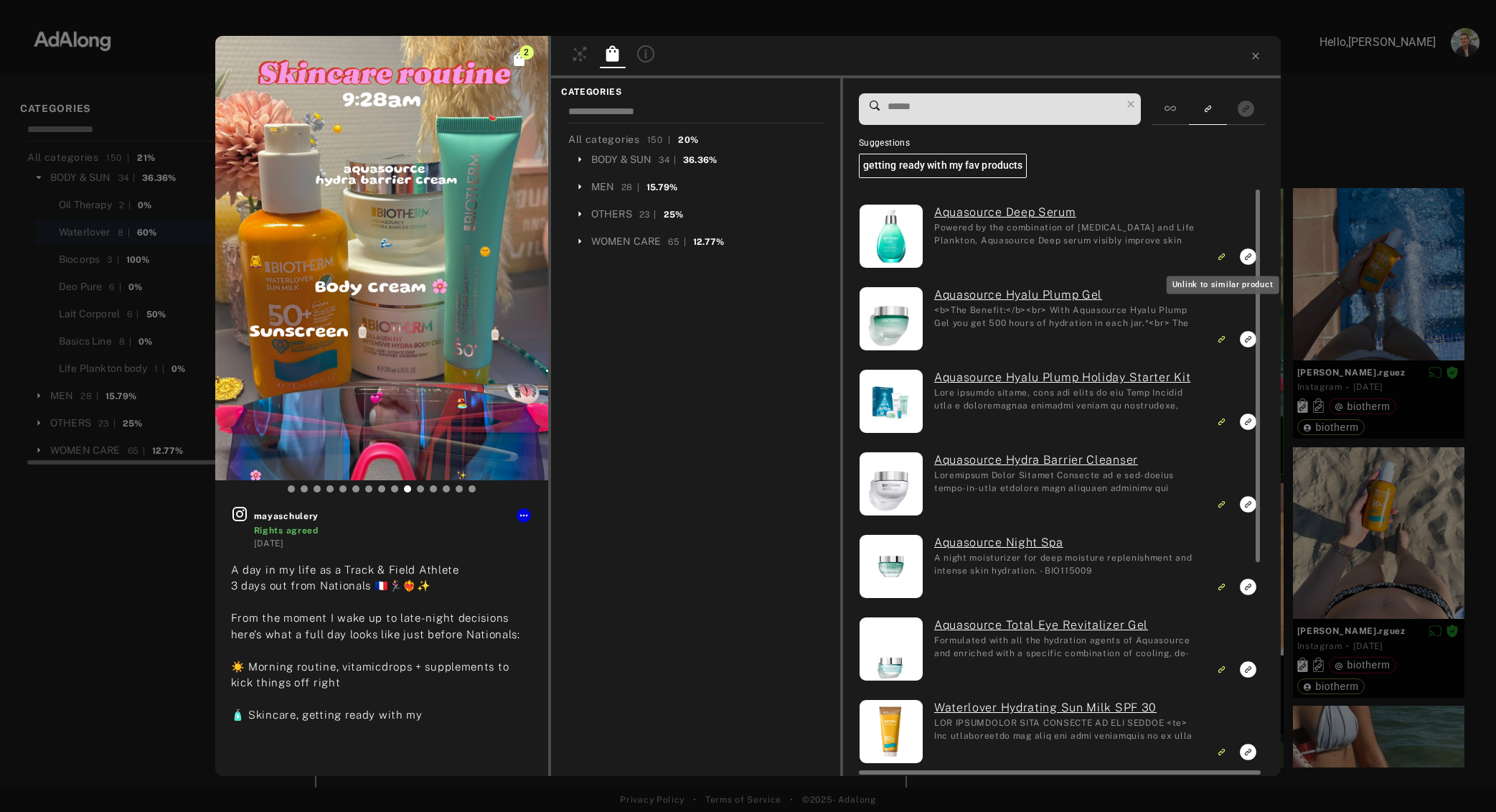
click at [1221, 255] on icon "Unlink to similar product" at bounding box center [1221, 256] width 10 height 8
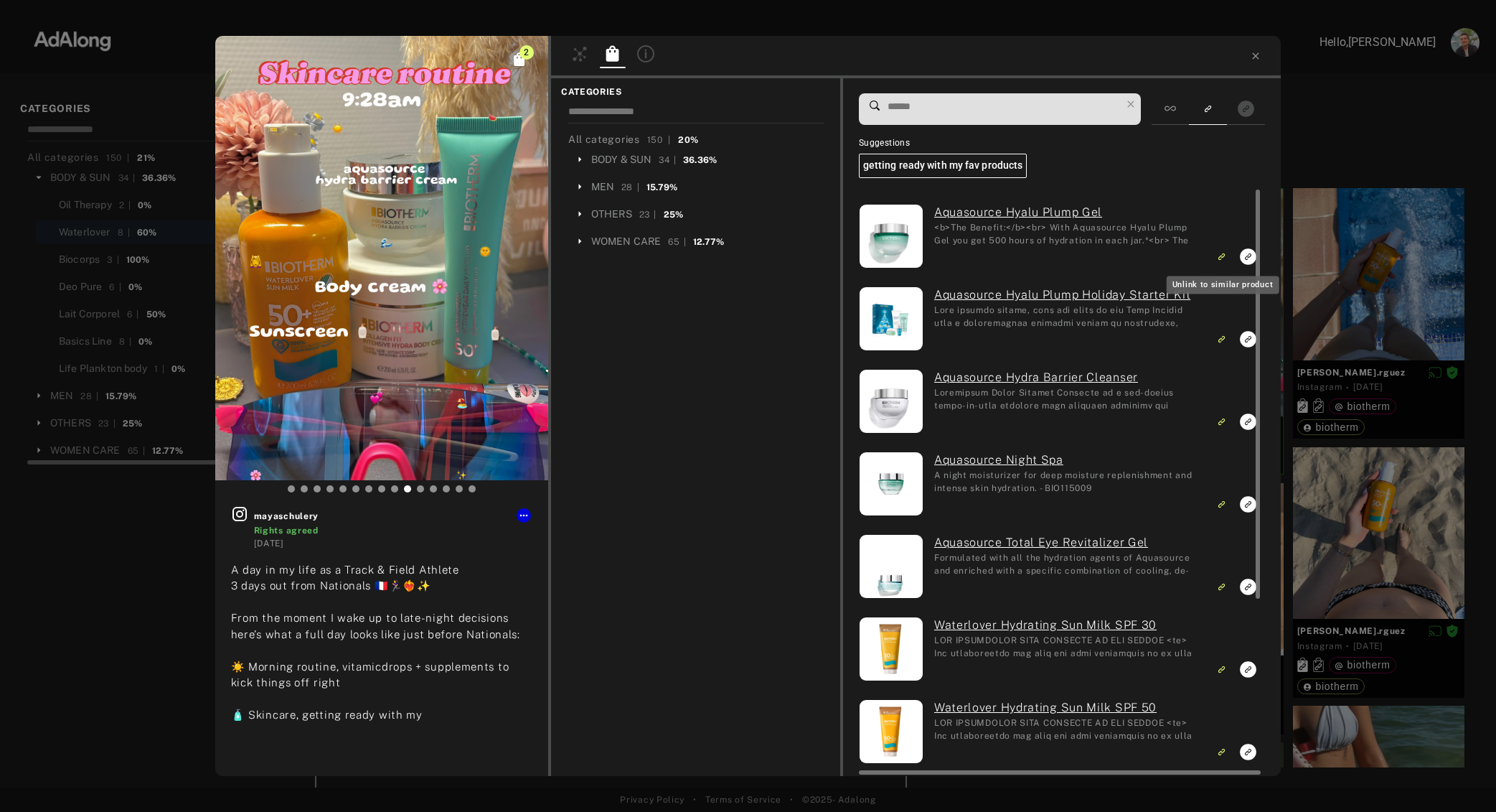
click at [1221, 255] on icon "Unlink to similar product" at bounding box center [1221, 256] width 10 height 8
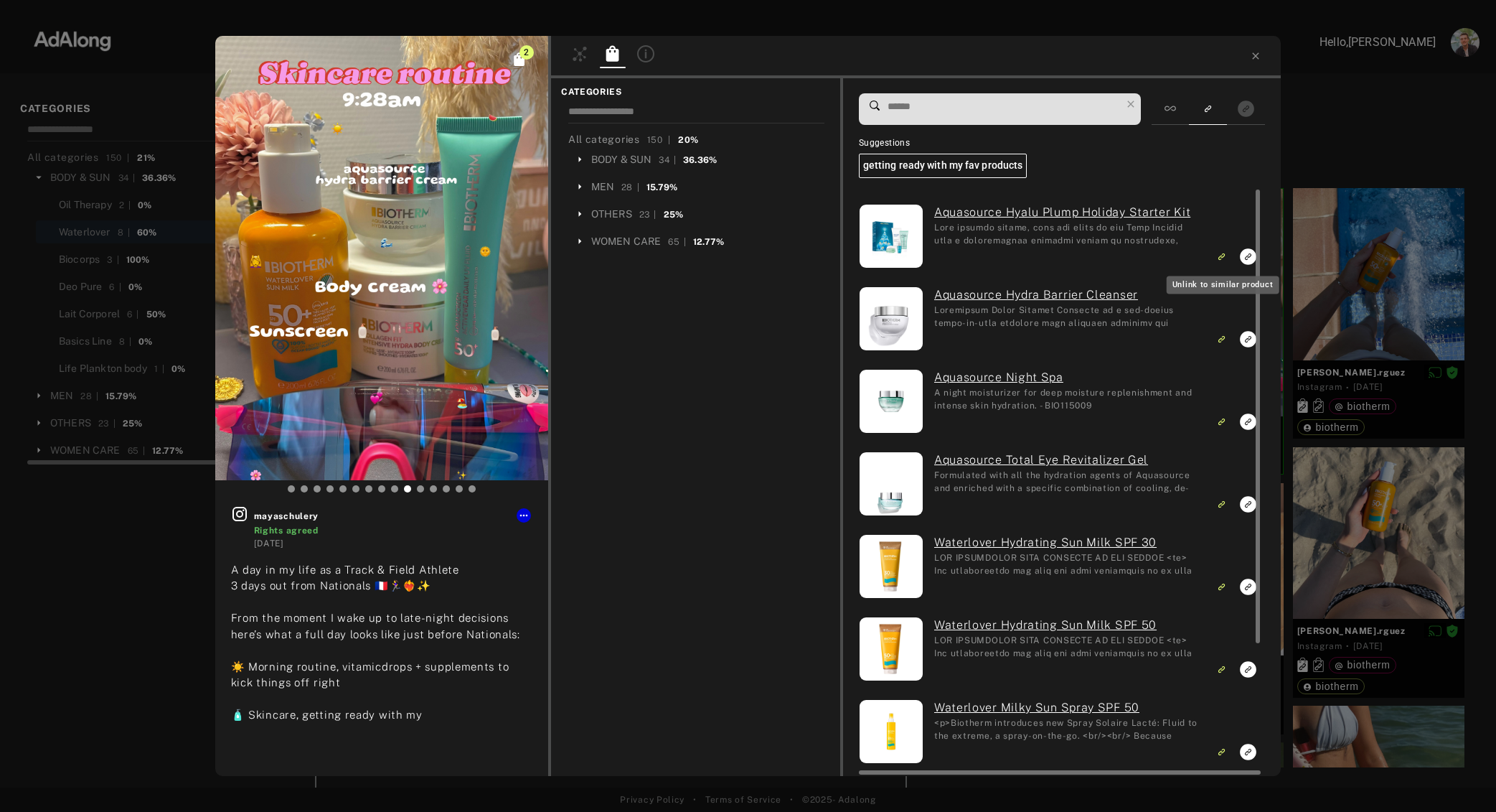
click at [1221, 255] on icon "Unlink to similar product" at bounding box center [1221, 256] width 10 height 8
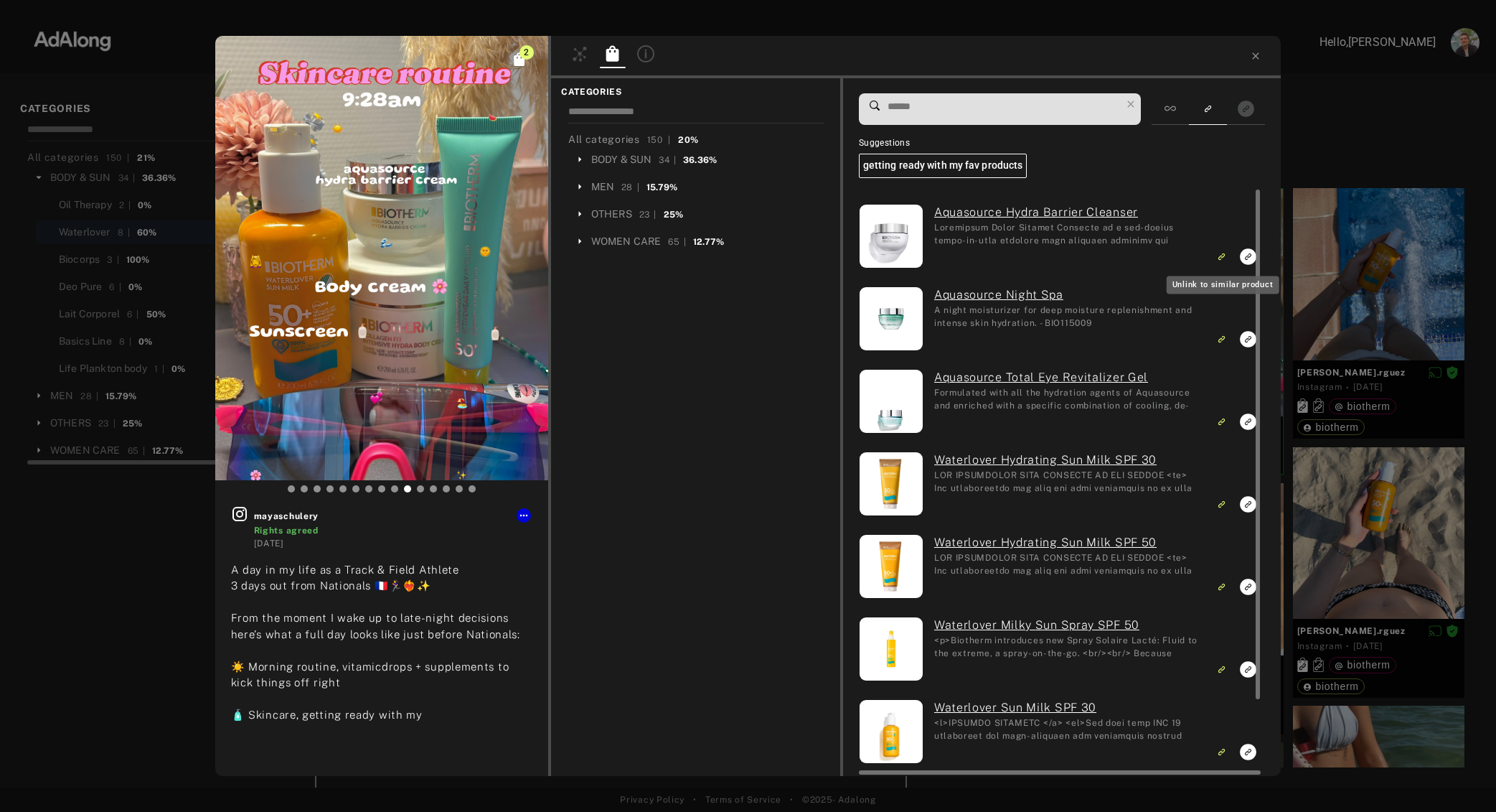
click at [1221, 255] on icon "Unlink to similar product" at bounding box center [1221, 256] width 10 height 8
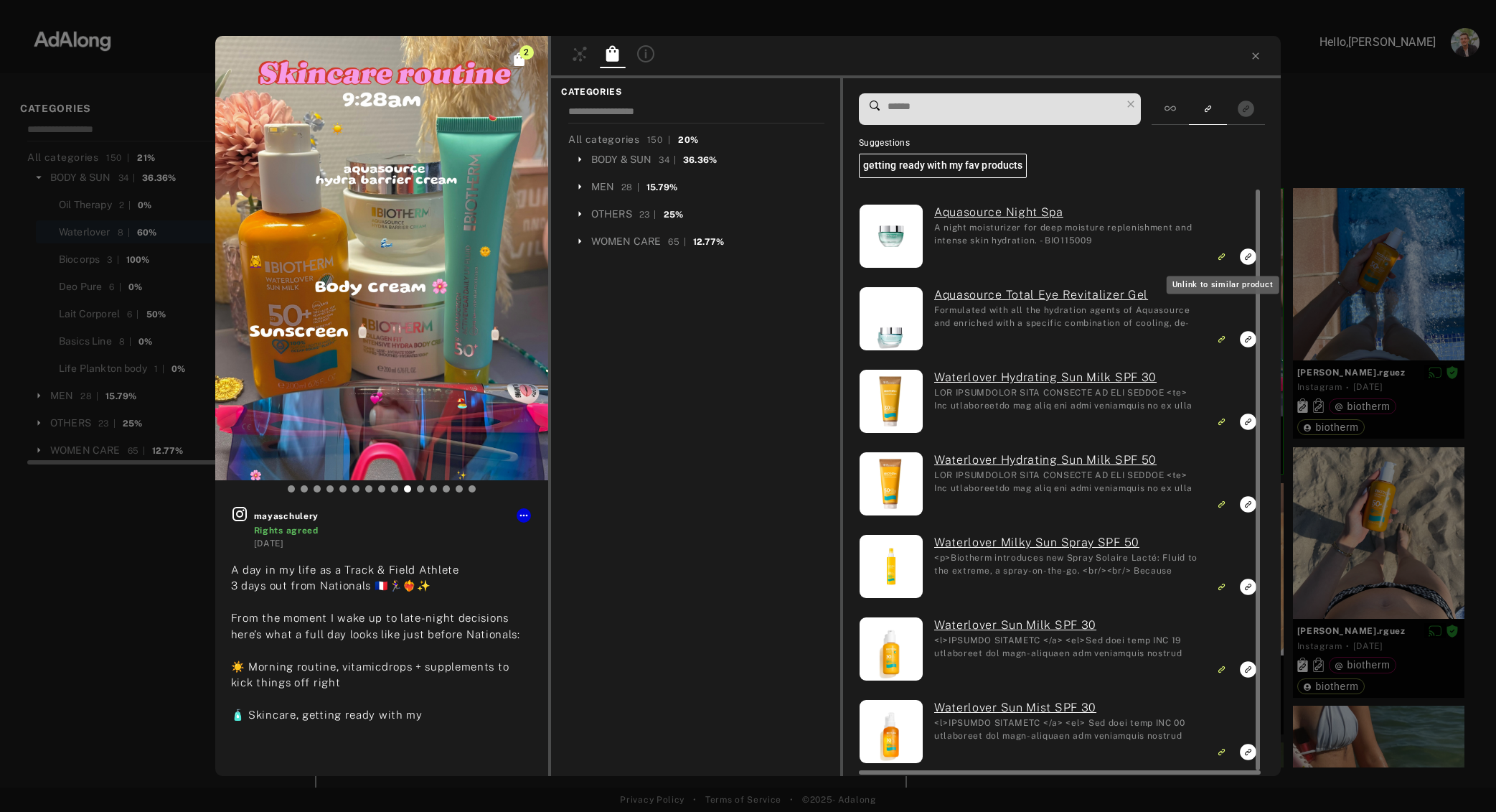
click at [1221, 255] on icon "Unlink to similar product" at bounding box center [1221, 256] width 10 height 8
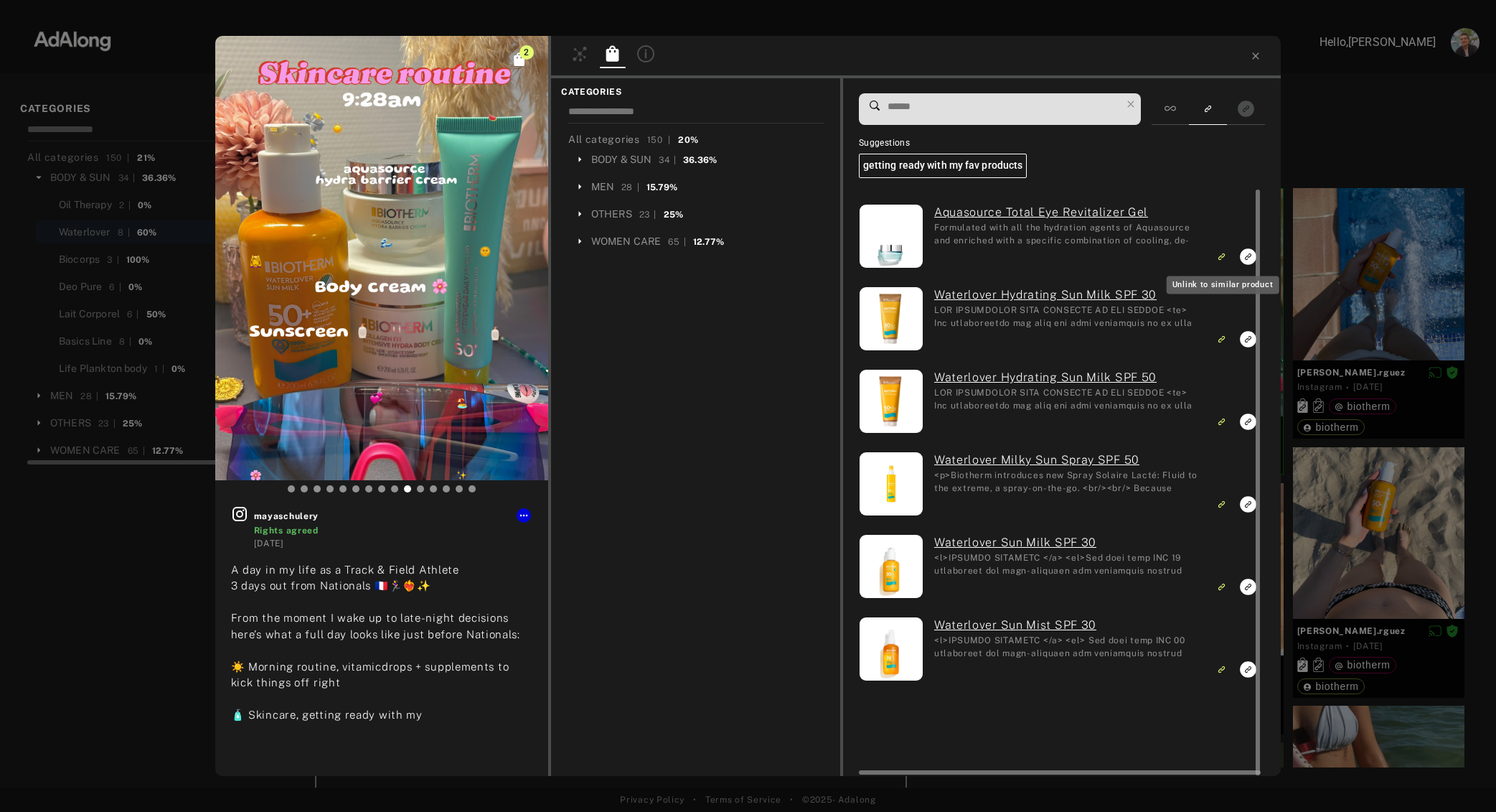
click at [1221, 255] on icon "Unlink to similar product" at bounding box center [1221, 256] width 10 height 8
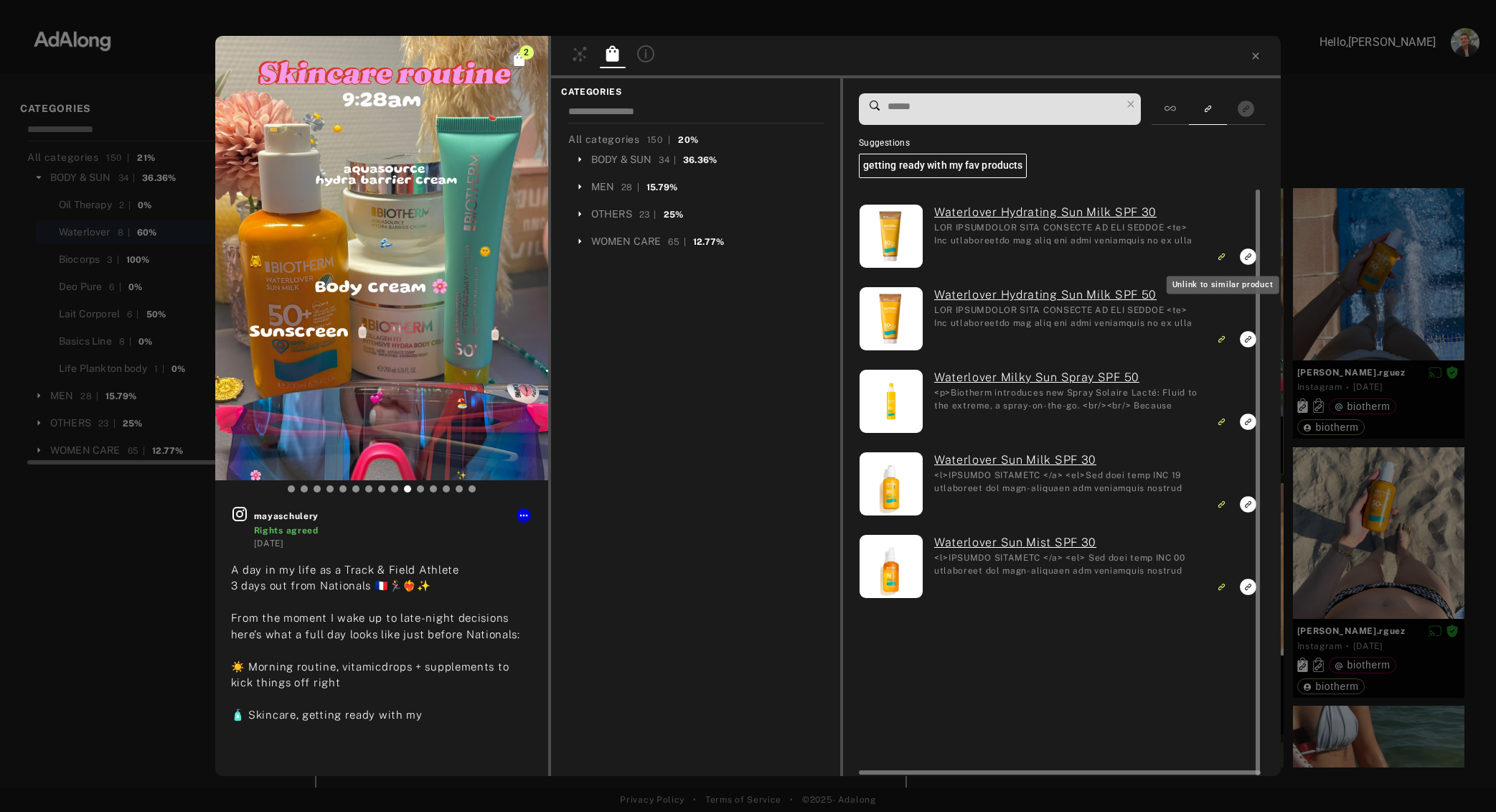
click at [1221, 255] on icon "Unlink to similar product" at bounding box center [1221, 256] width 10 height 8
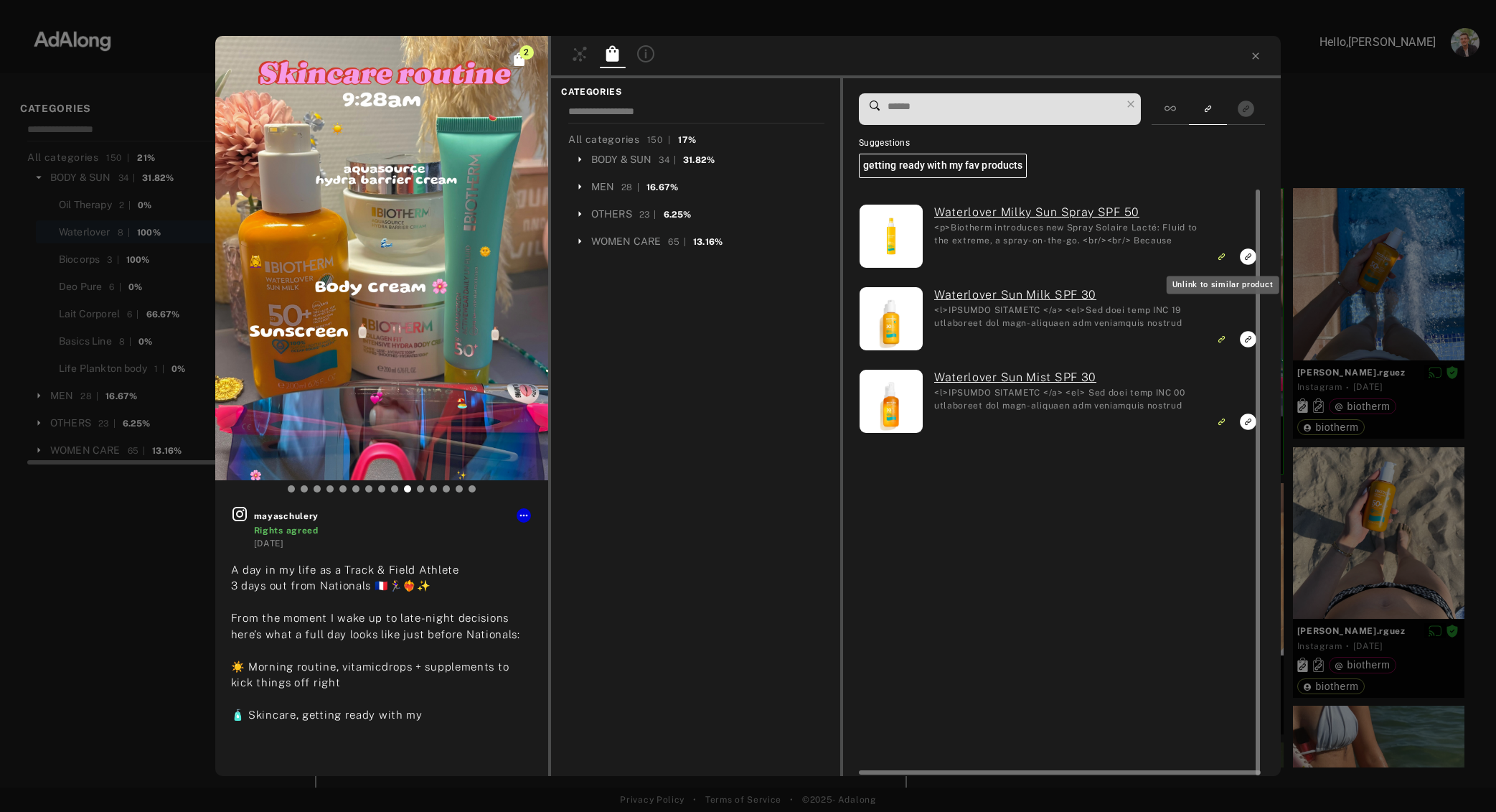
click at [1221, 255] on icon "Unlink to similar product" at bounding box center [1221, 256] width 10 height 8
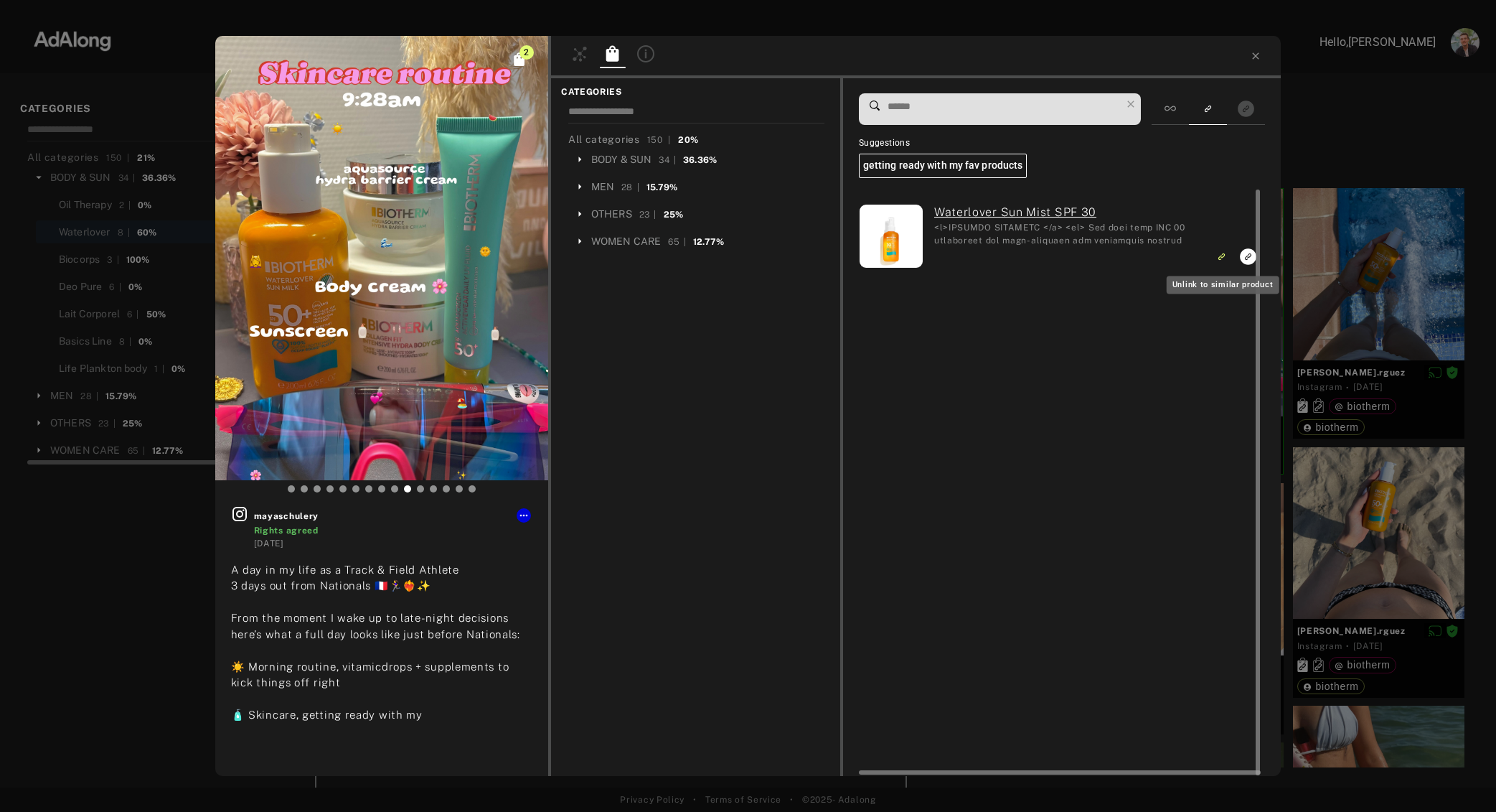
click at [1221, 255] on icon "Unlink to similar product" at bounding box center [1221, 256] width 10 height 8
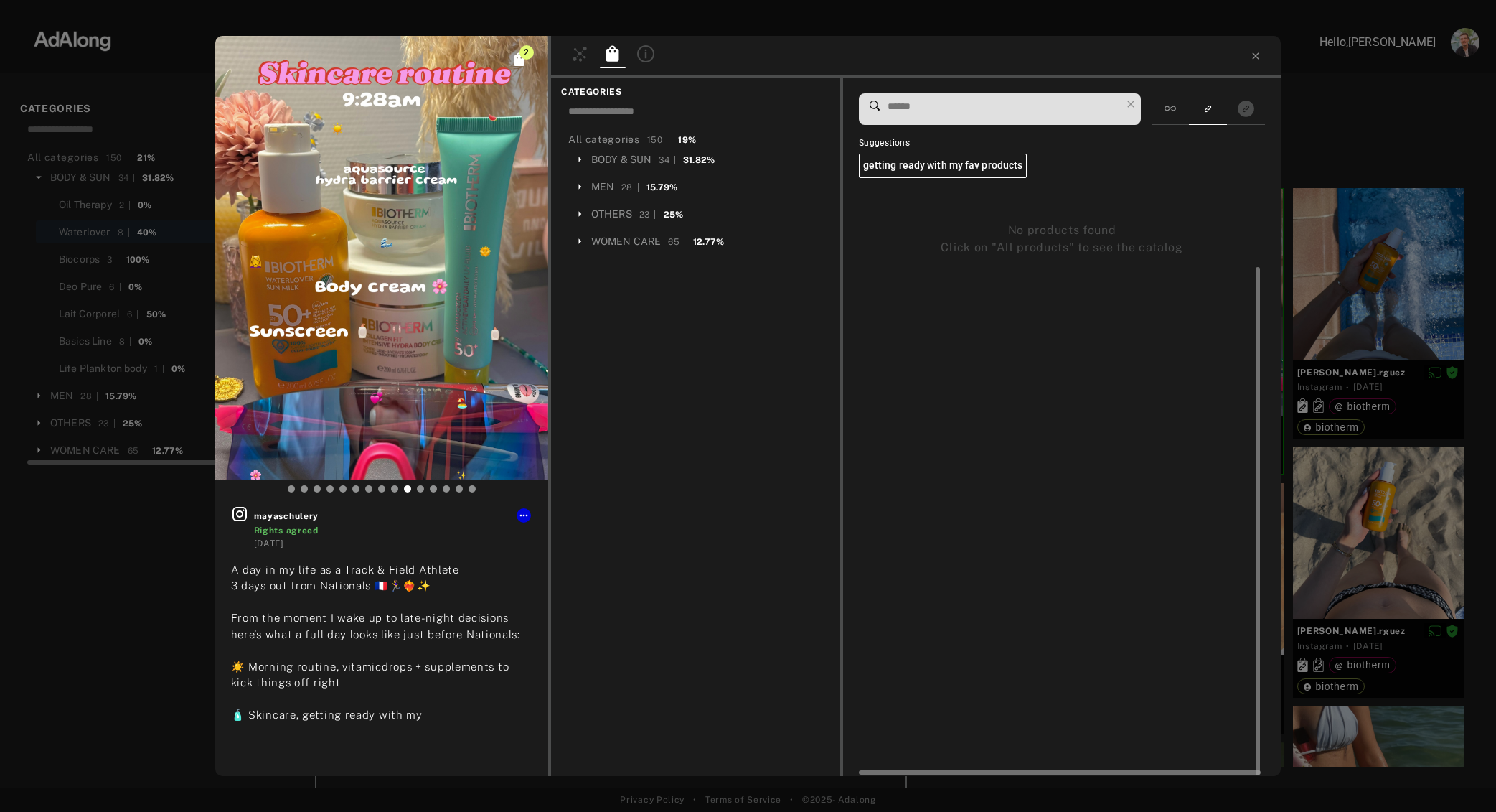
click at [1221, 255] on div "No products found Click on "All products" to see the catalog" at bounding box center [1062, 238] width 407 height 56
click at [1389, 129] on div "2 mayaschulery Rights agreed [DATE] A day in my life as a Track & Field Athlete…" at bounding box center [748, 406] width 1496 height 812
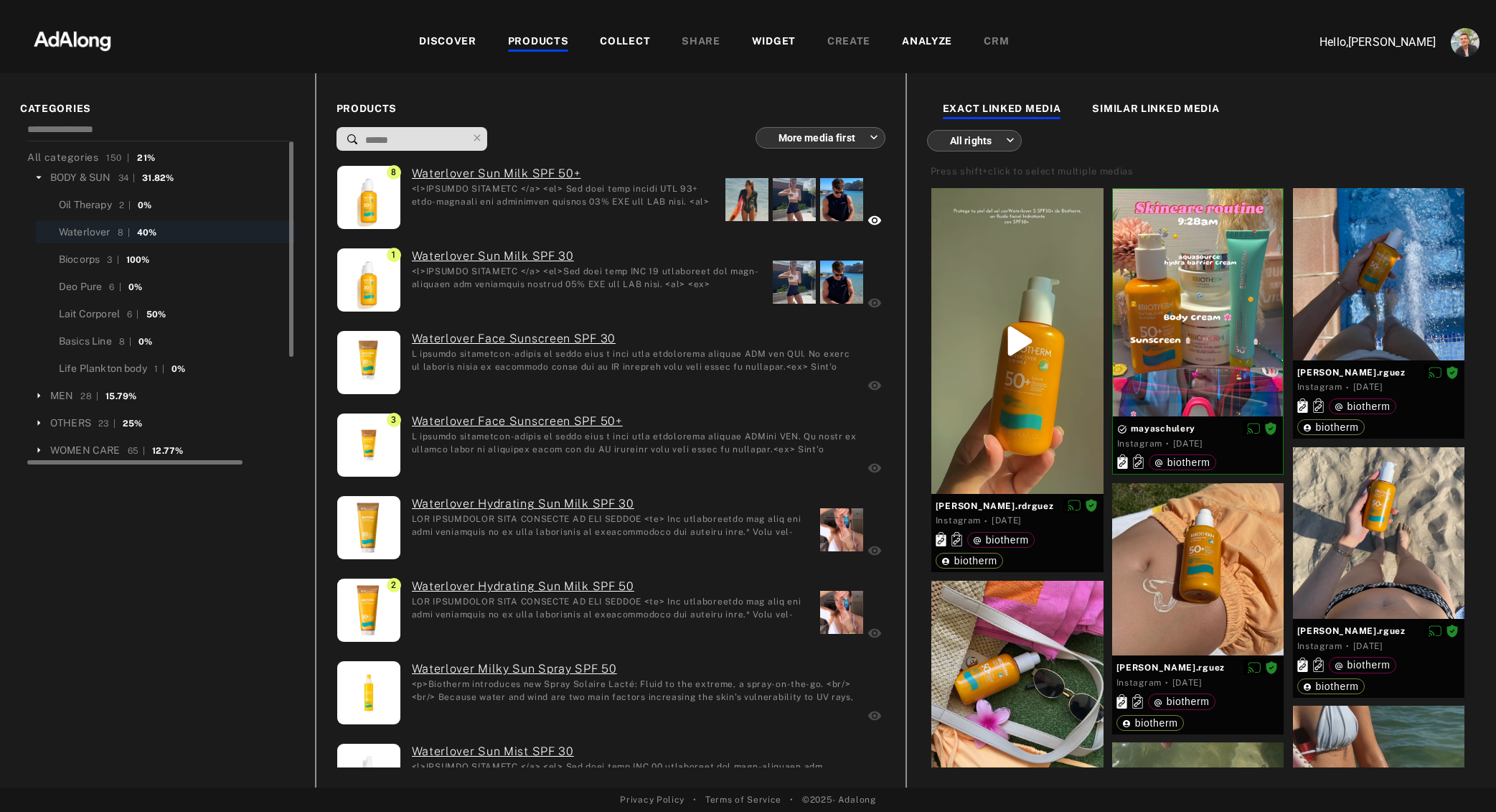
click at [1389, 129] on div "All rights *** ​" at bounding box center [1202, 138] width 549 height 28
click at [1366, 263] on div at bounding box center [1379, 274] width 173 height 173
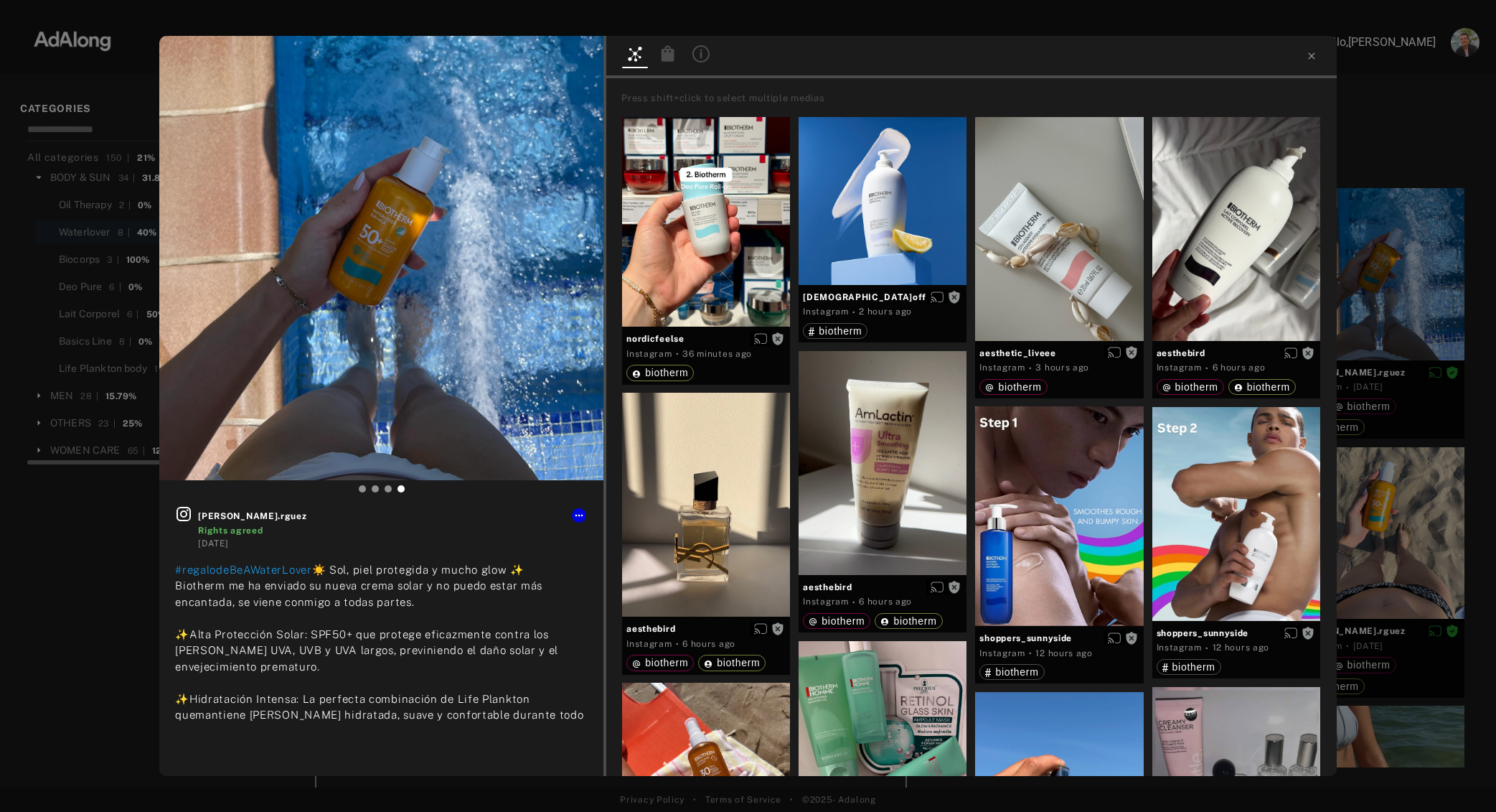
click at [664, 58] on icon at bounding box center [668, 53] width 13 height 16
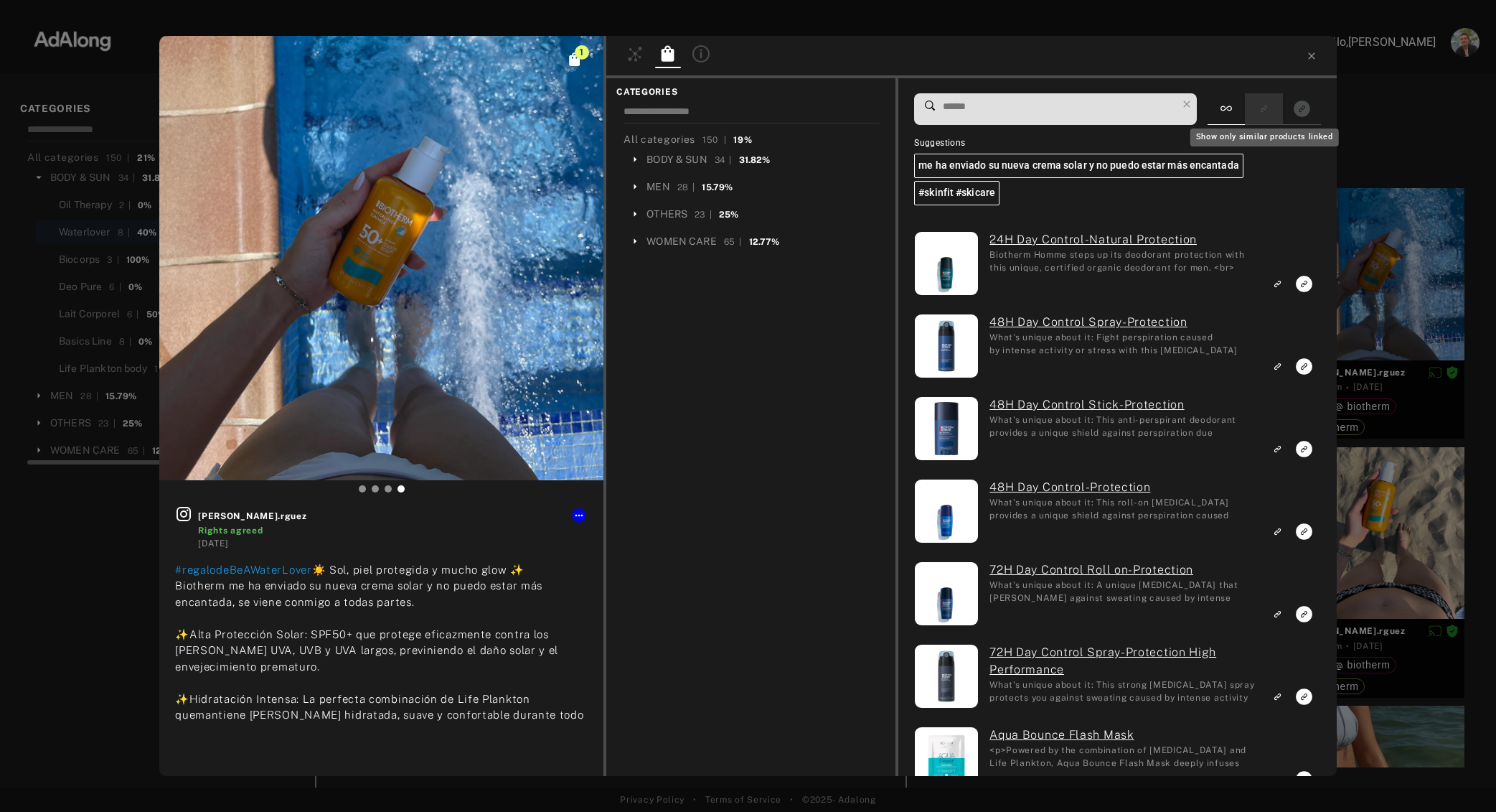
click at [1260, 109] on icon "Show only similar products linked" at bounding box center [1264, 109] width 10 height 8
